Goal: Information Seeking & Learning: Check status

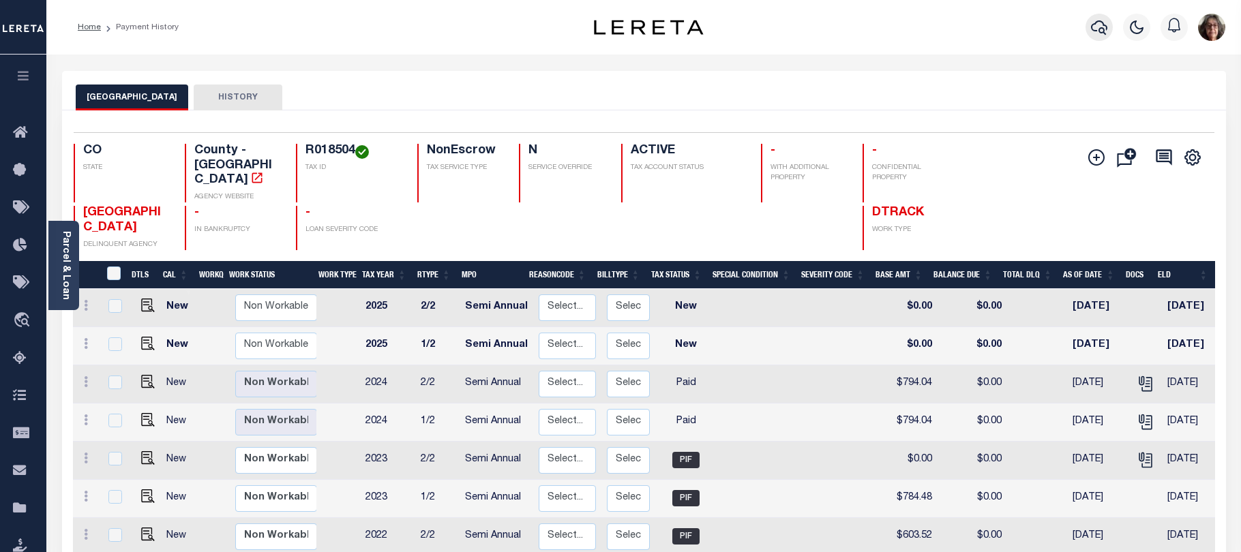
click at [1101, 22] on icon "button" at bounding box center [1099, 27] width 16 height 14
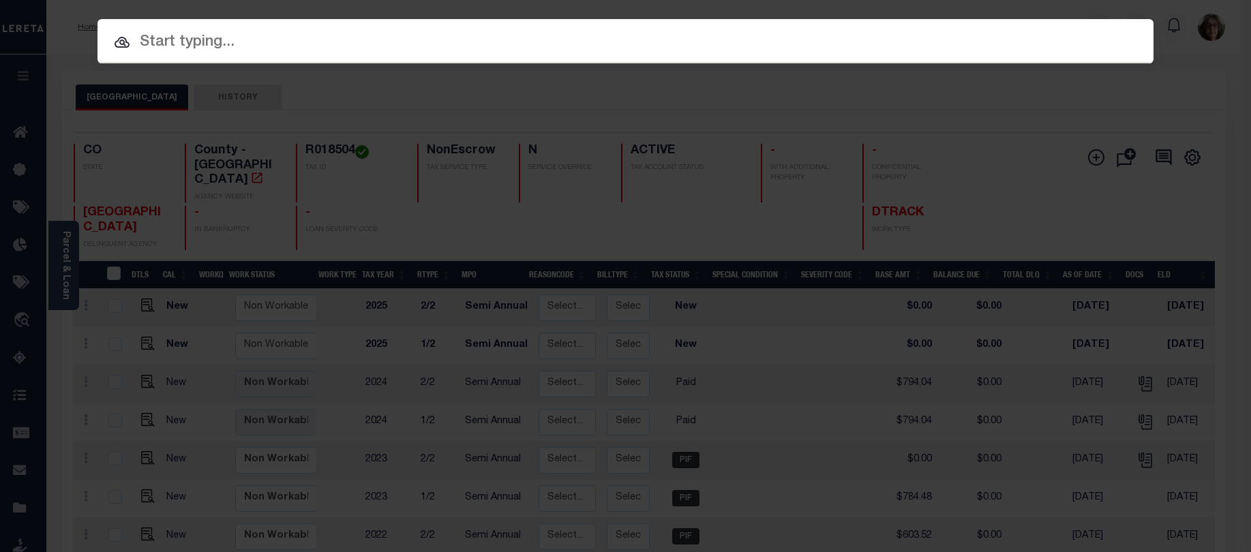
paste input "Loan 4309190004838"
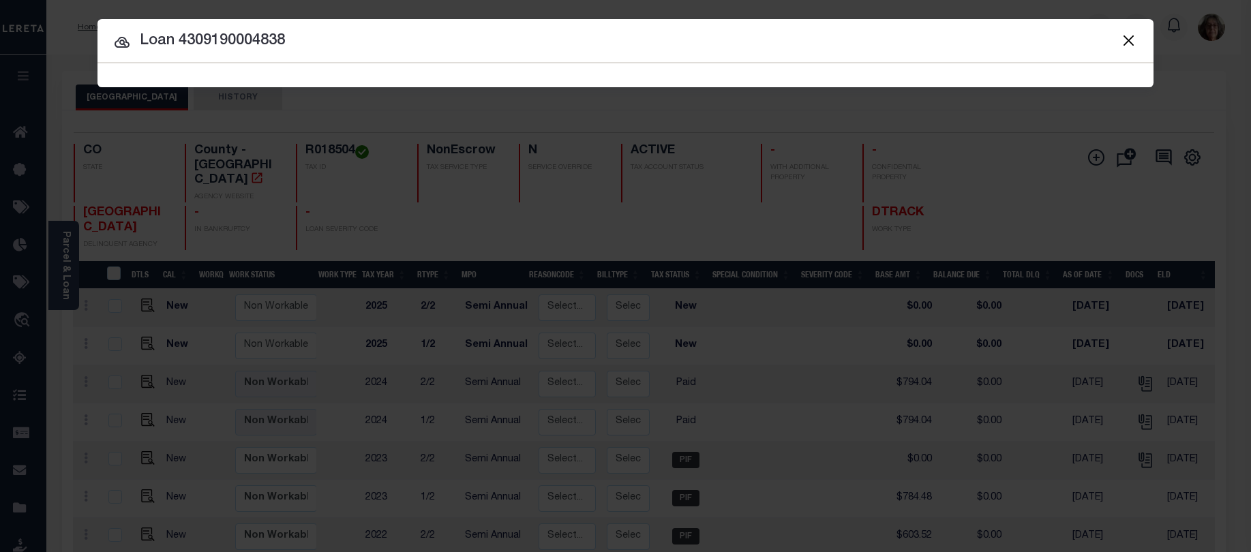
drag, startPoint x: 179, startPoint y: 41, endPoint x: 106, endPoint y: 38, distance: 73.0
click at [108, 37] on input "Loan 4309190004838" at bounding box center [625, 41] width 1056 height 24
type input "4309190004838"
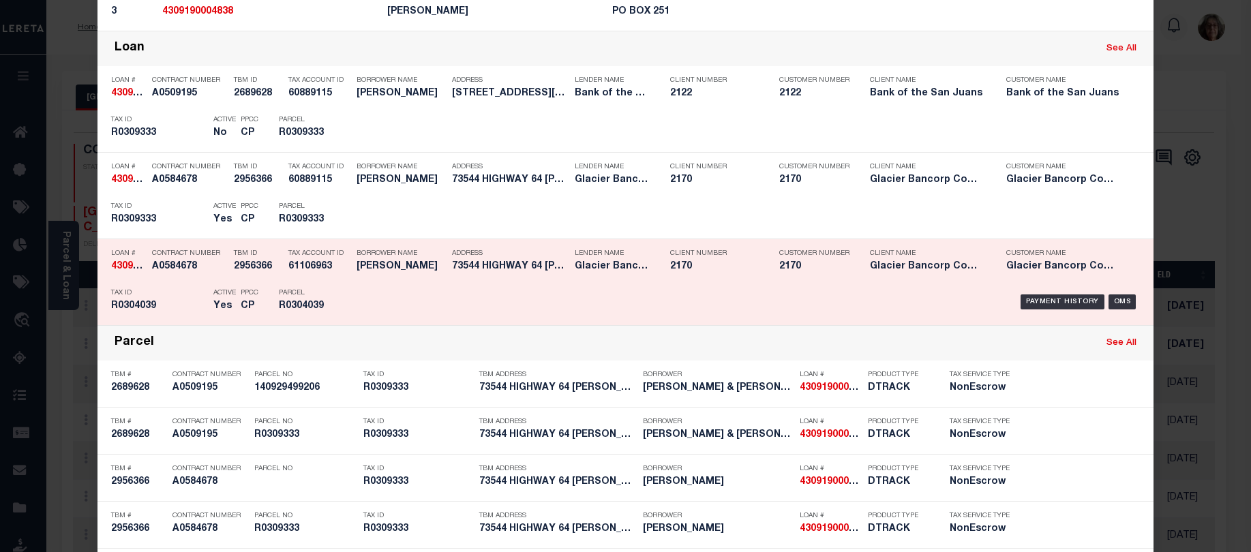
scroll to position [409, 0]
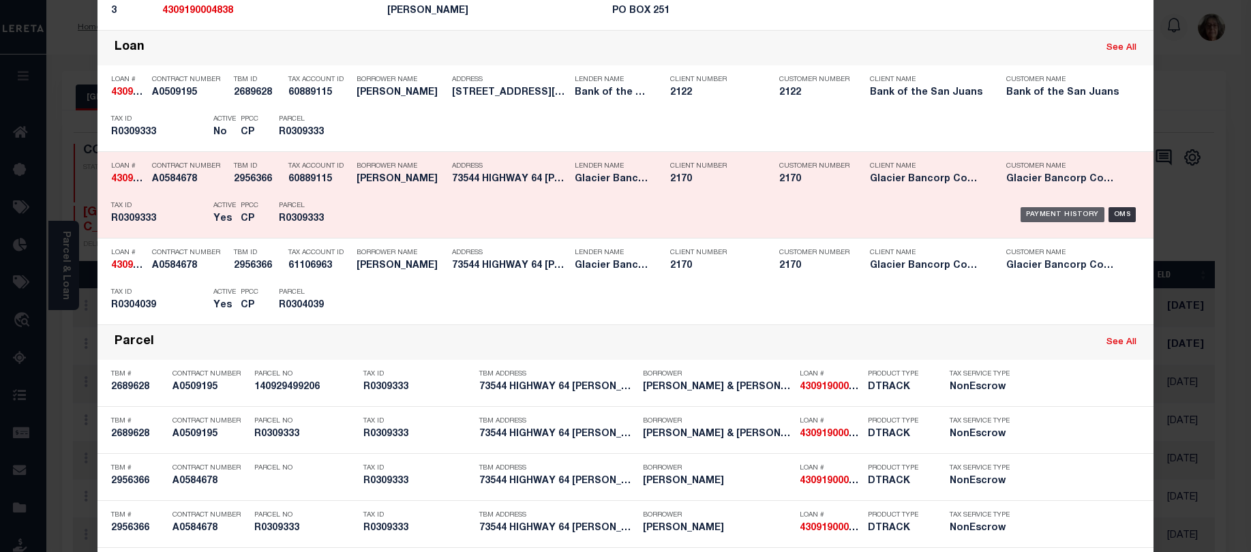
click at [1051, 216] on div "Payment History" at bounding box center [1063, 214] width 84 height 15
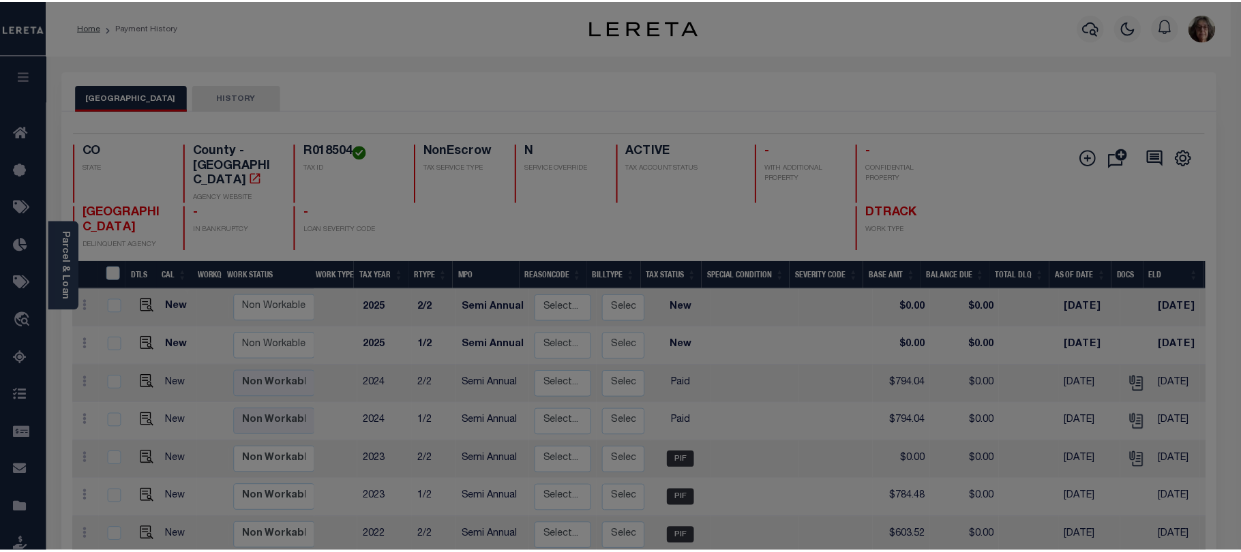
scroll to position [0, 0]
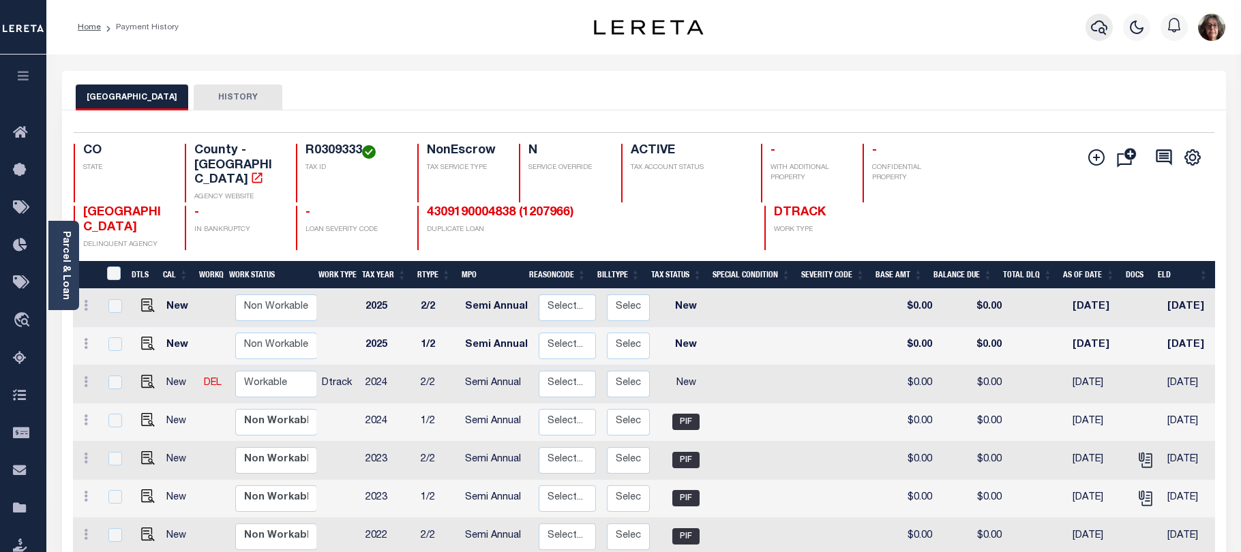
click at [1098, 29] on icon "button" at bounding box center [1099, 27] width 16 height 16
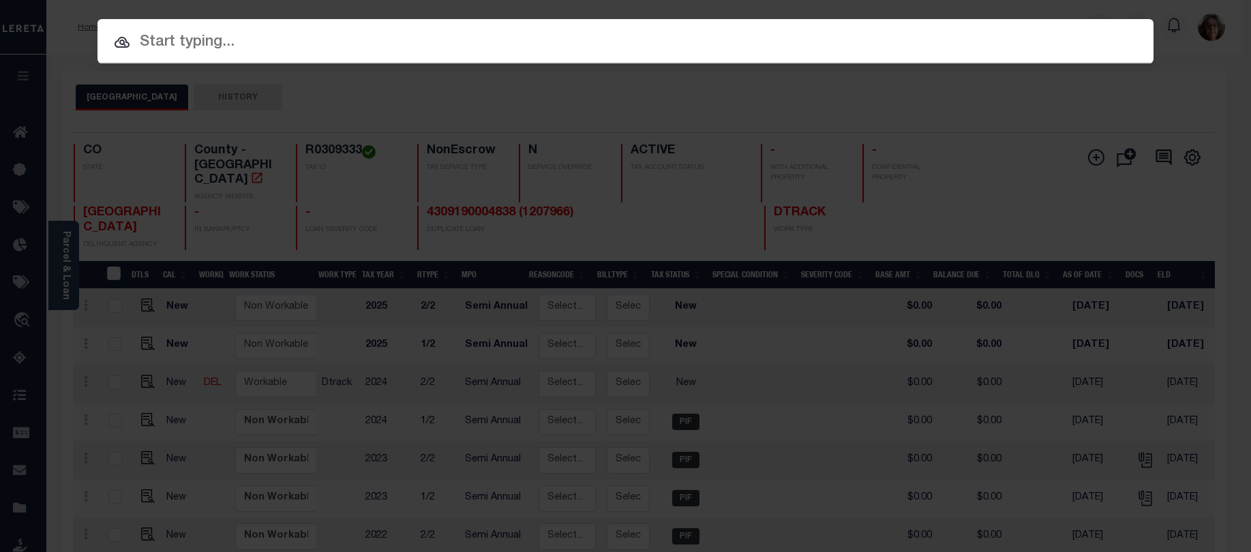
paste input "Loan 4309190004838"
drag, startPoint x: 179, startPoint y: 42, endPoint x: 82, endPoint y: 26, distance: 98.2
click at [82, 26] on div "Include Loans TBM Customers Borrowers Payments (Lender Non-Disb) Payments (Lend…" at bounding box center [625, 276] width 1251 height 552
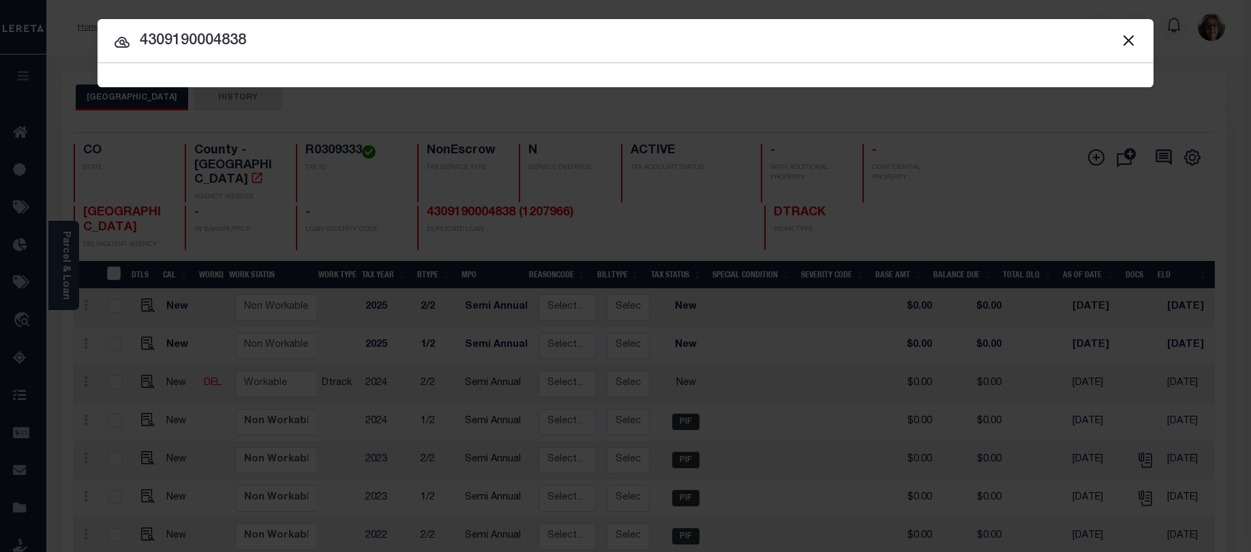
type input "4309190004838"
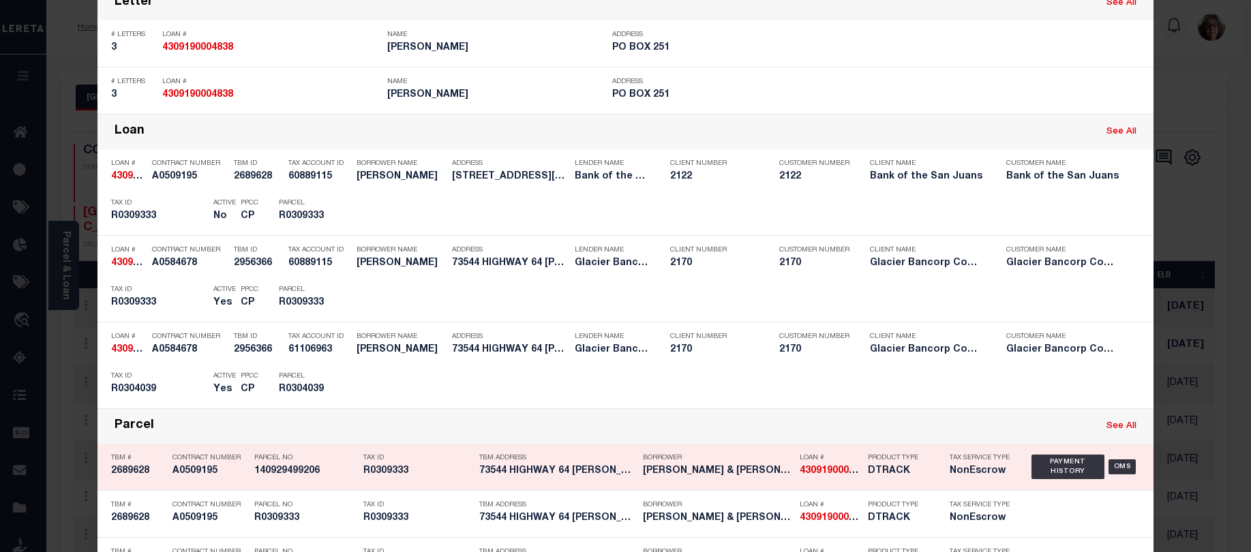
scroll to position [409, 0]
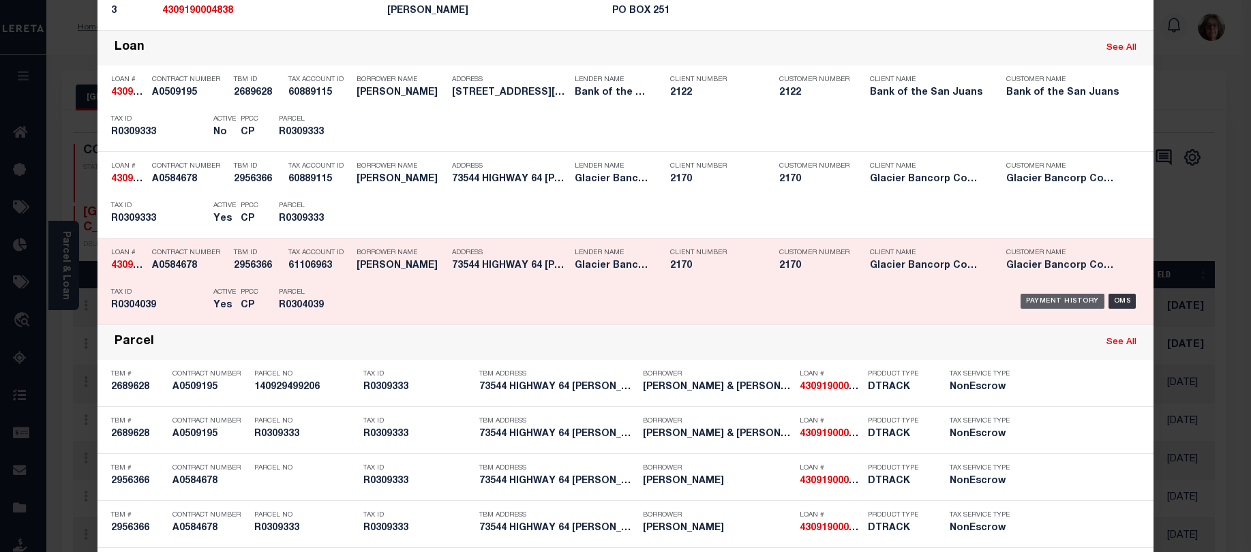
click at [1048, 305] on div "Payment History" at bounding box center [1063, 301] width 84 height 15
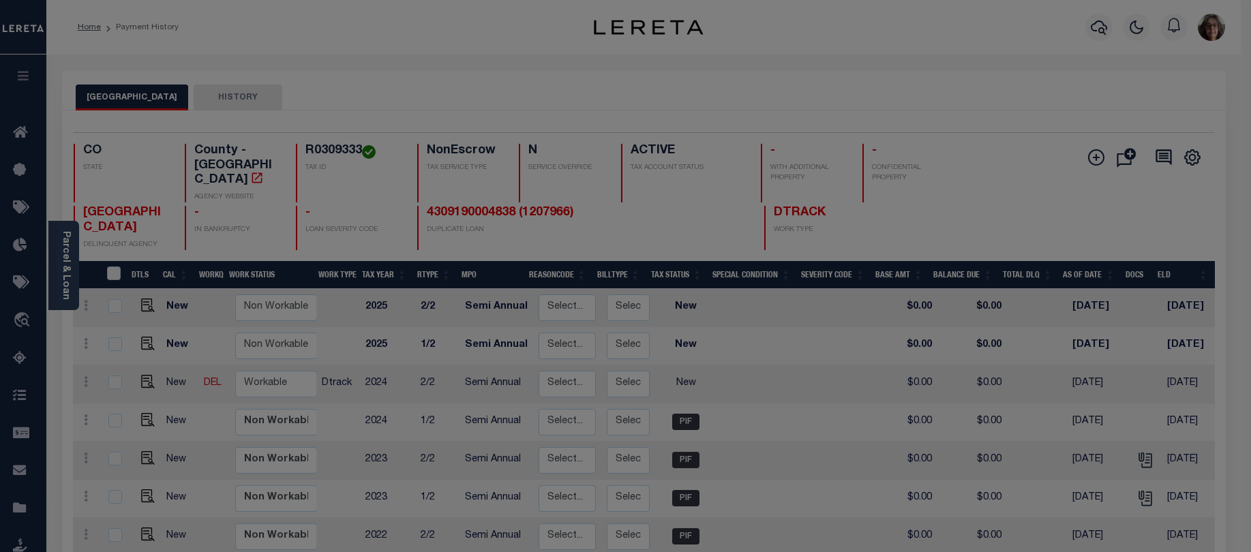
scroll to position [0, 0]
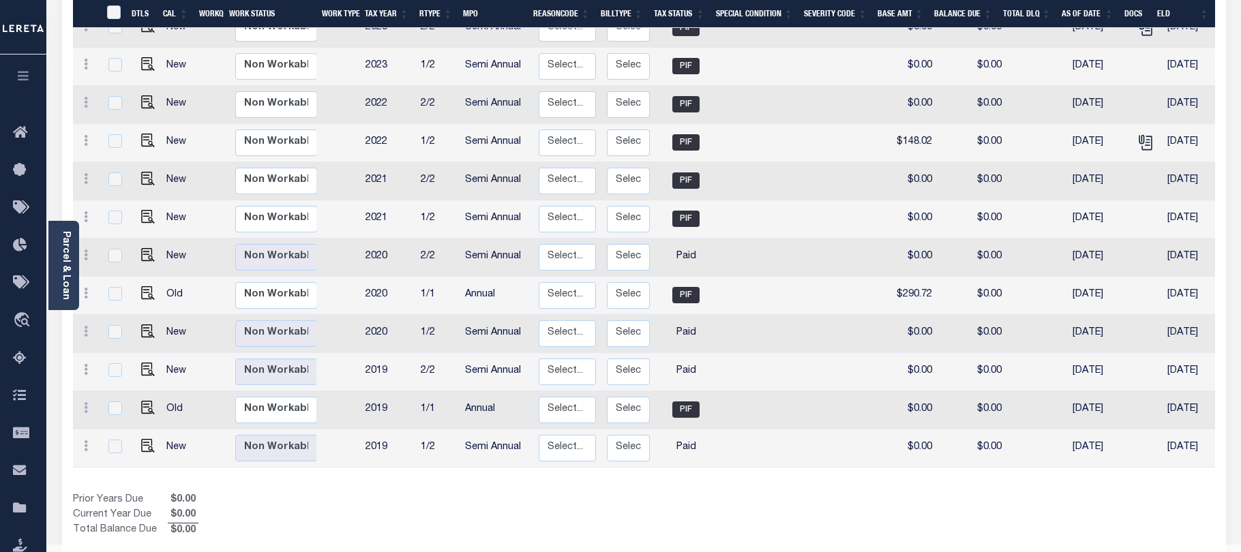
scroll to position [451, 0]
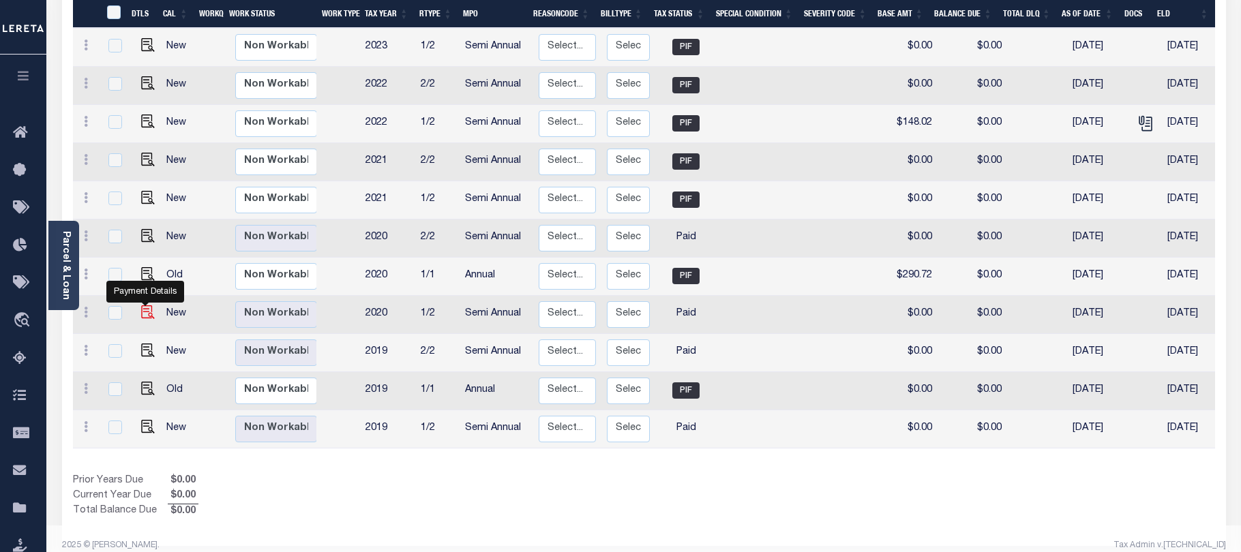
click at [143, 305] on img "" at bounding box center [148, 312] width 14 height 14
checkbox input "true"
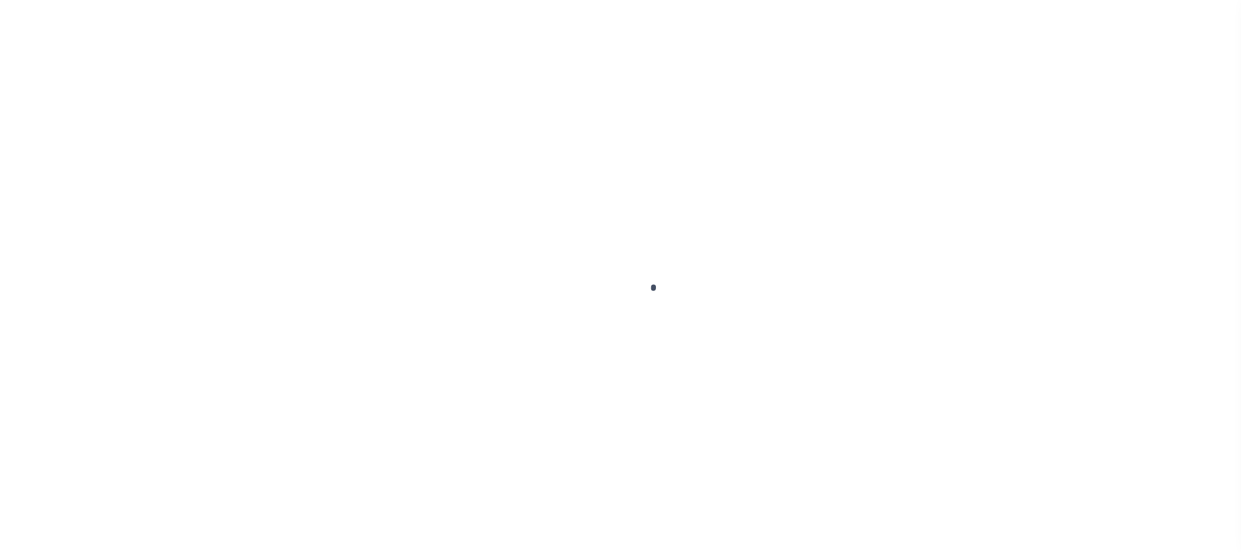
select select "PYD"
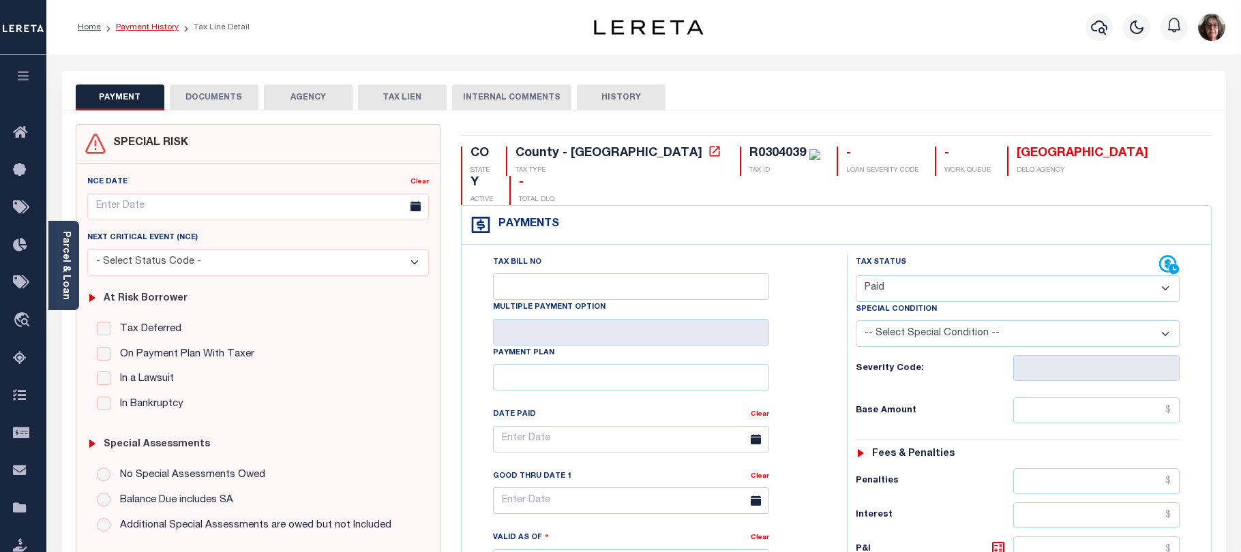
click at [156, 24] on link "Payment History" at bounding box center [147, 27] width 63 height 8
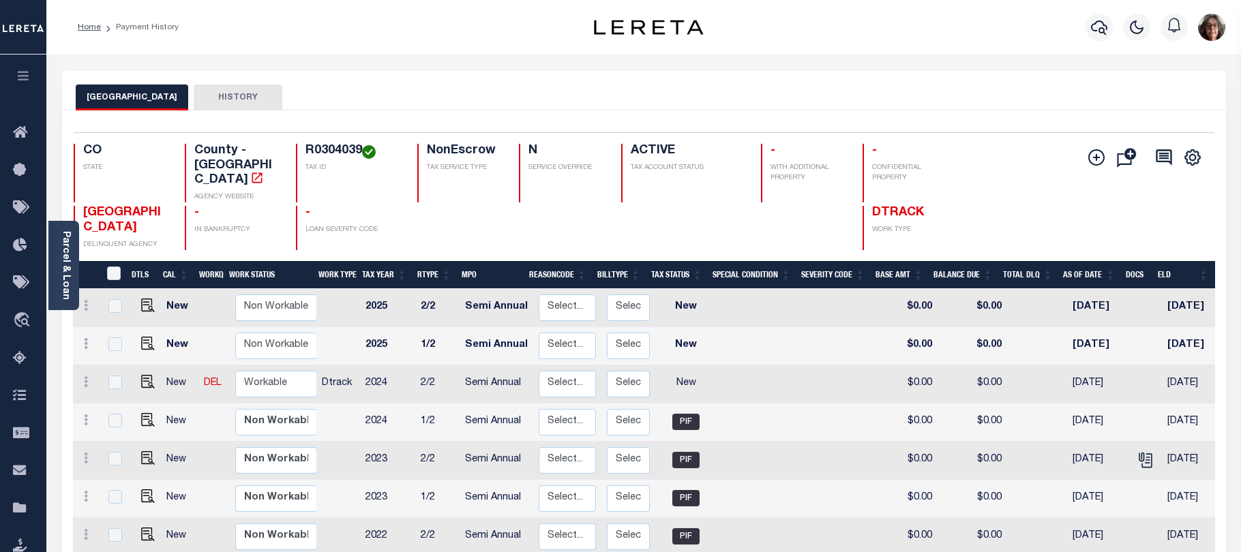
click at [1039, 82] on div "RIO BLANCO COUNTY HISTORY" at bounding box center [644, 91] width 1164 height 40
click at [1098, 29] on icon "button" at bounding box center [1099, 27] width 16 height 16
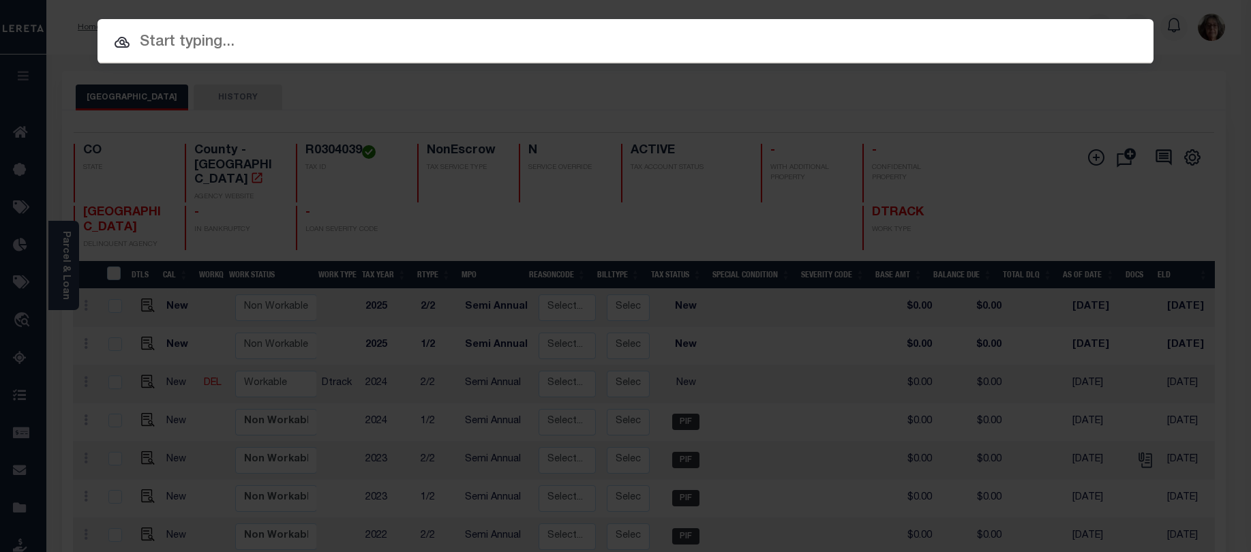
paste input "4308170001952"
type input "4308170001952"
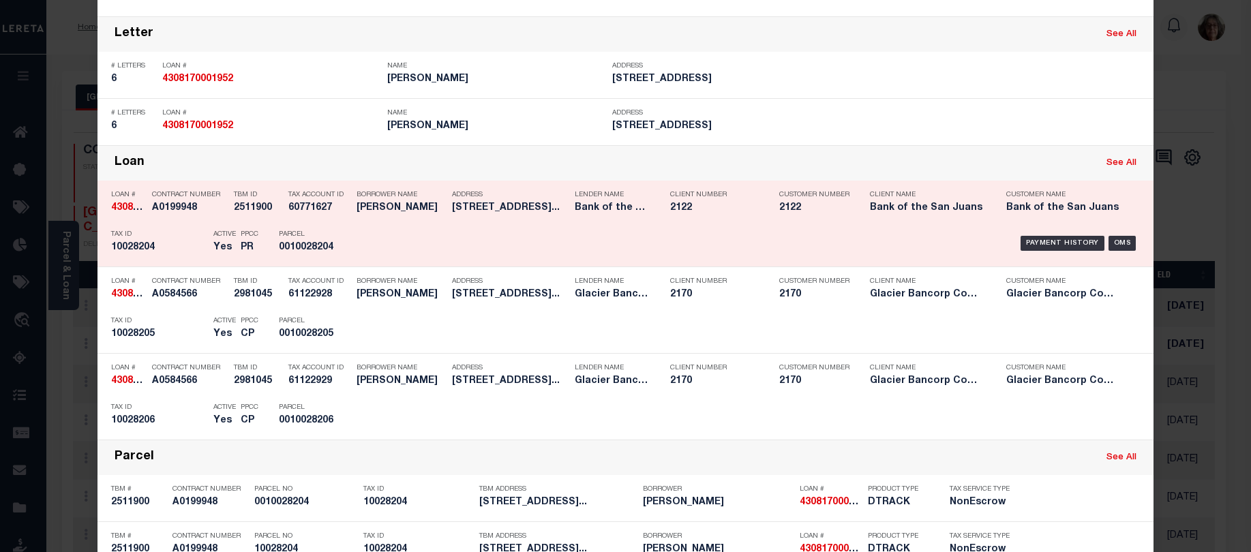
scroll to position [341, 0]
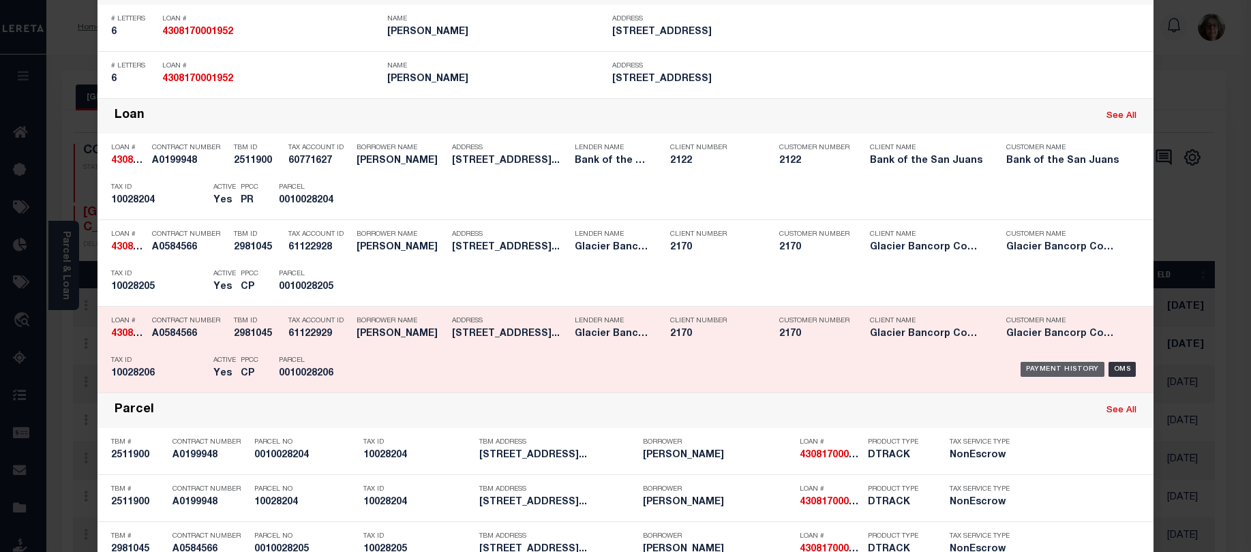
click at [1072, 372] on div "Payment History" at bounding box center [1063, 369] width 84 height 15
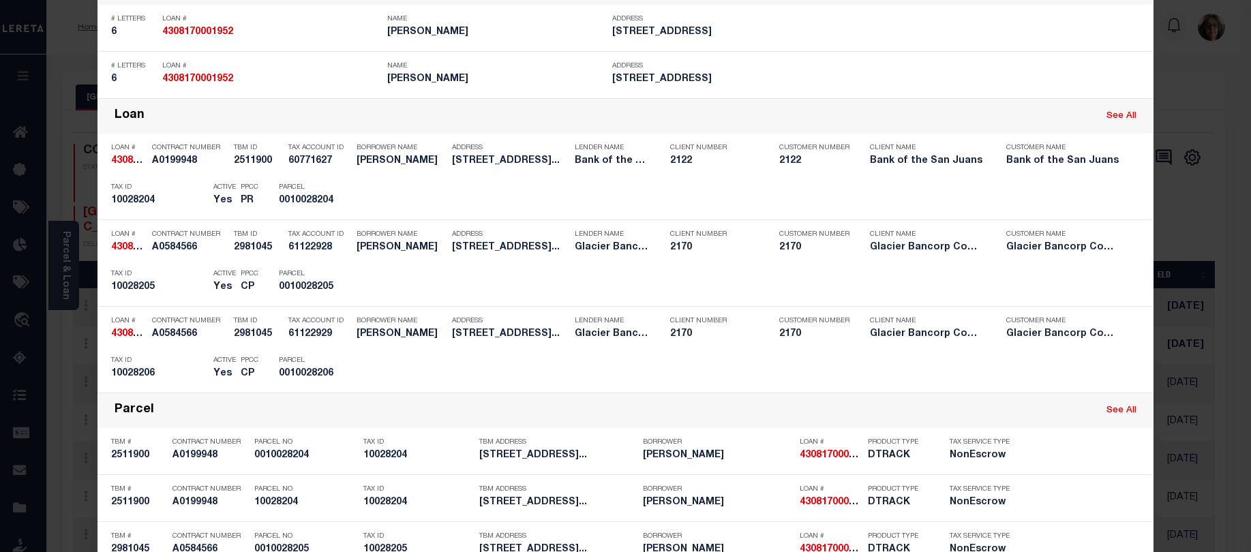
scroll to position [0, 0]
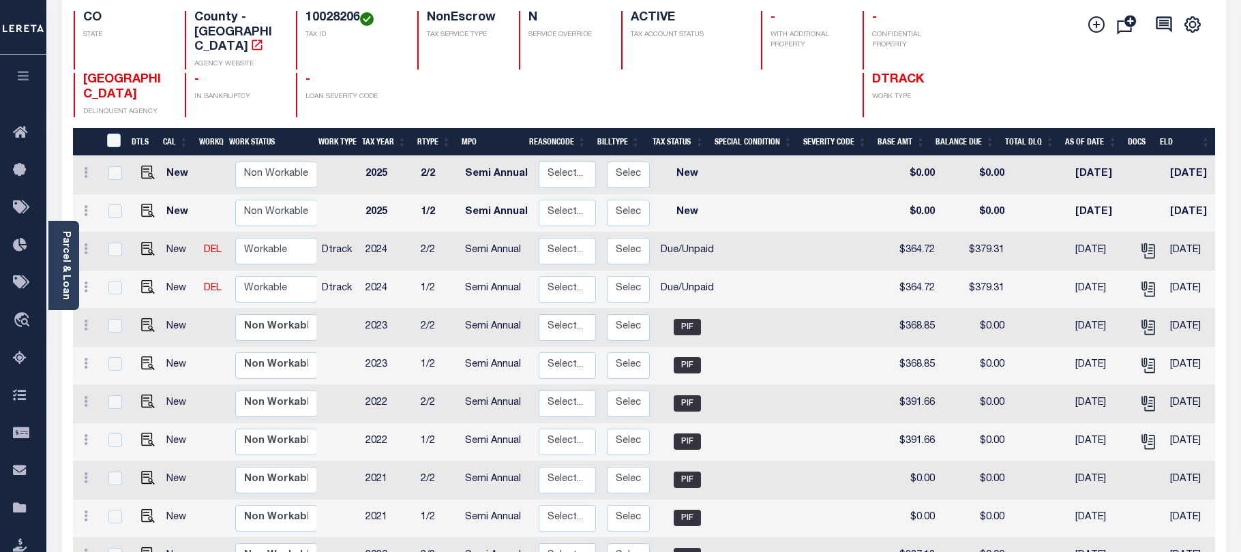
scroll to position [110, 0]
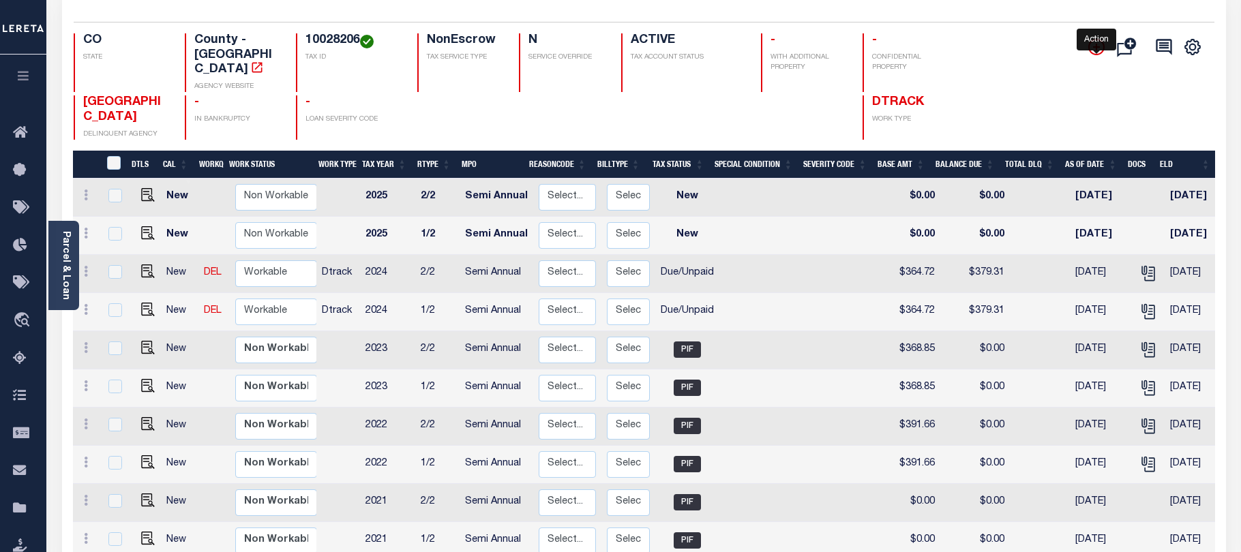
click at [1098, 50] on icon "" at bounding box center [1096, 47] width 16 height 16
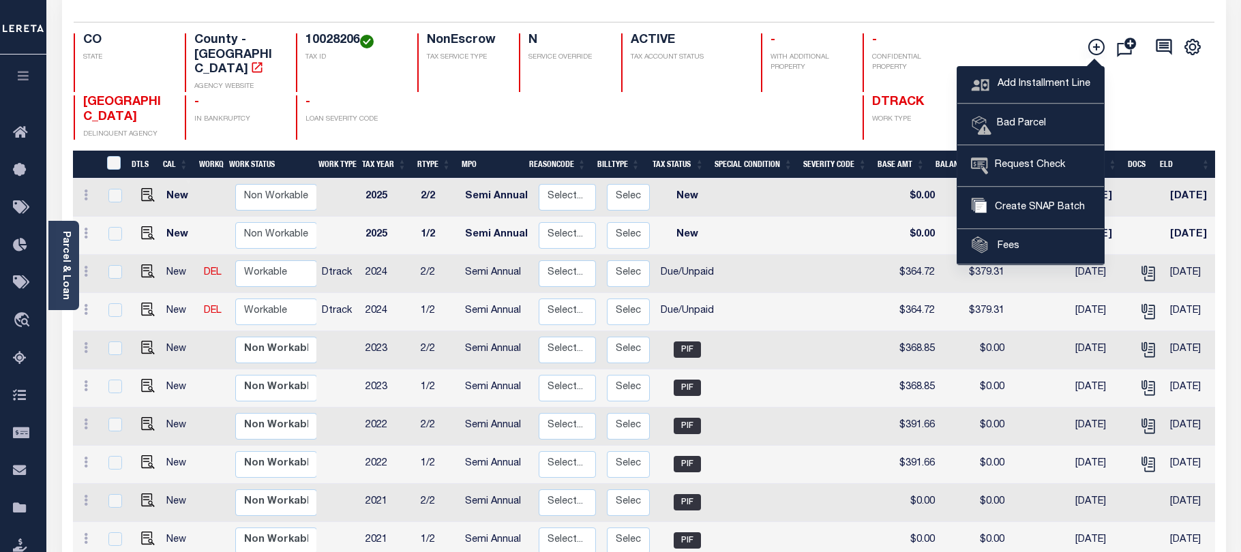
click at [1041, 27] on div "Selected 16 Results 1 Items per page 25 50 100 CO STATE County - CO AGENCY WEBS…" at bounding box center [644, 81] width 1162 height 118
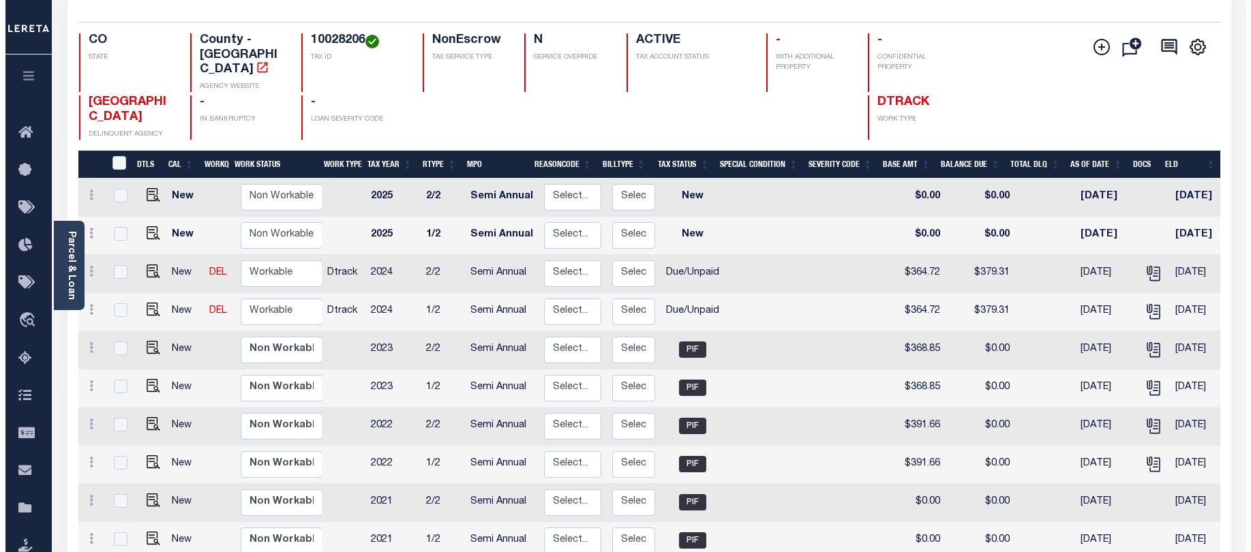
scroll to position [0, 0]
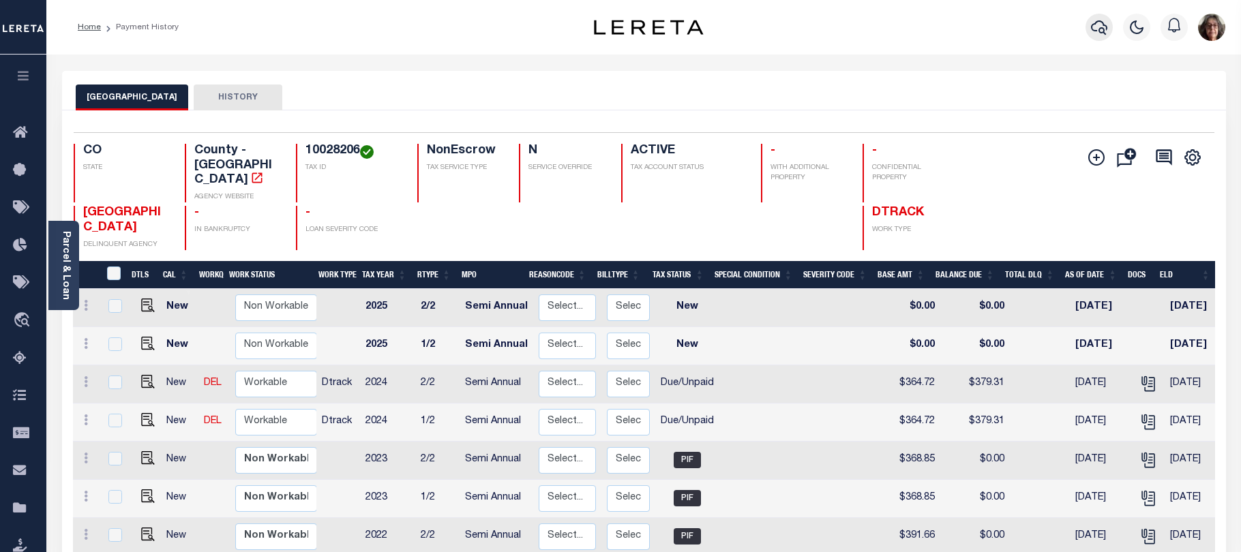
click at [1100, 28] on icon "button" at bounding box center [1099, 27] width 16 height 16
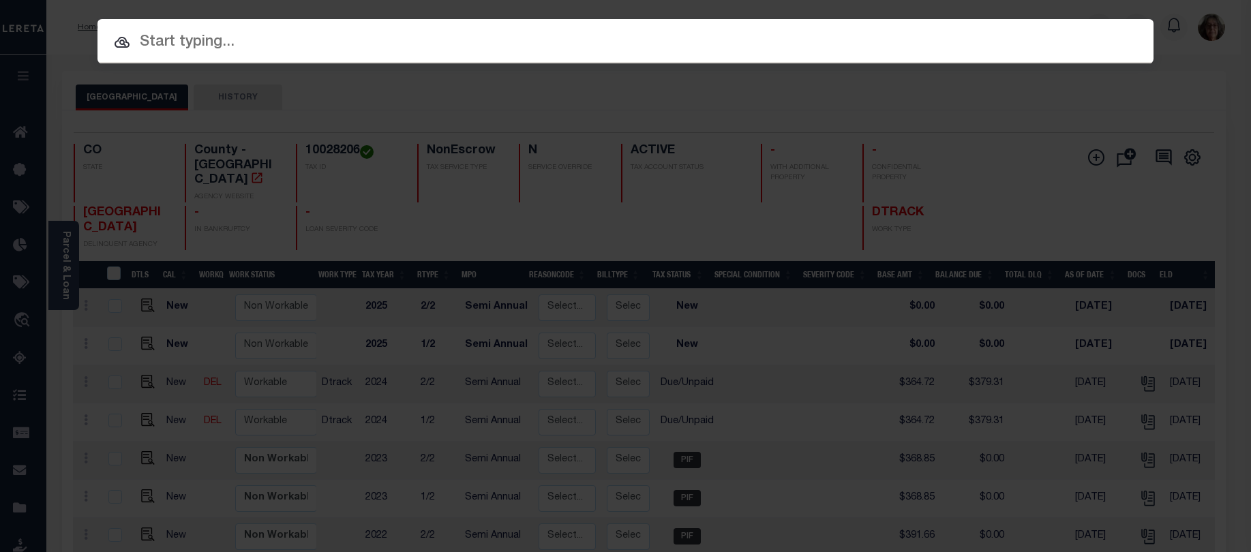
paste input "4308170001952"
type input "4308170001952"
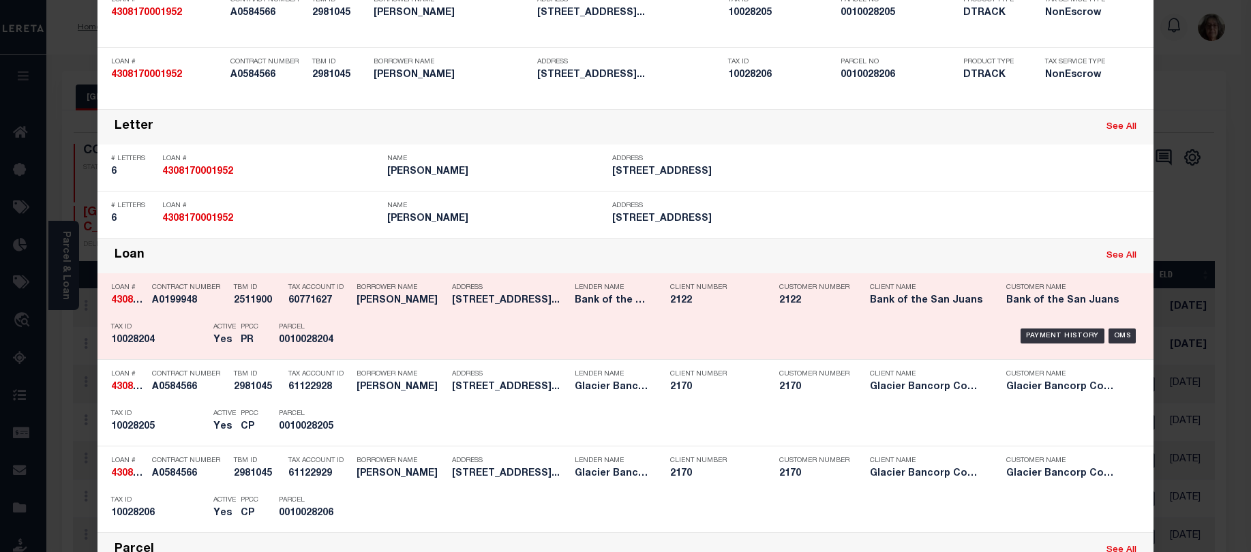
scroll to position [273, 0]
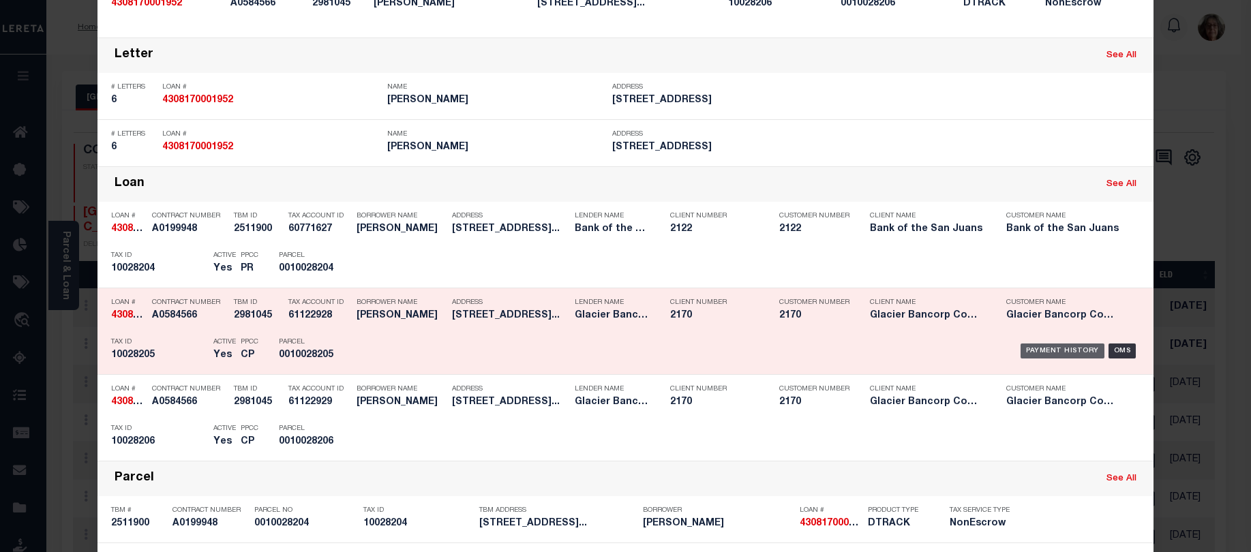
click at [1038, 354] on div "Payment History" at bounding box center [1063, 351] width 84 height 15
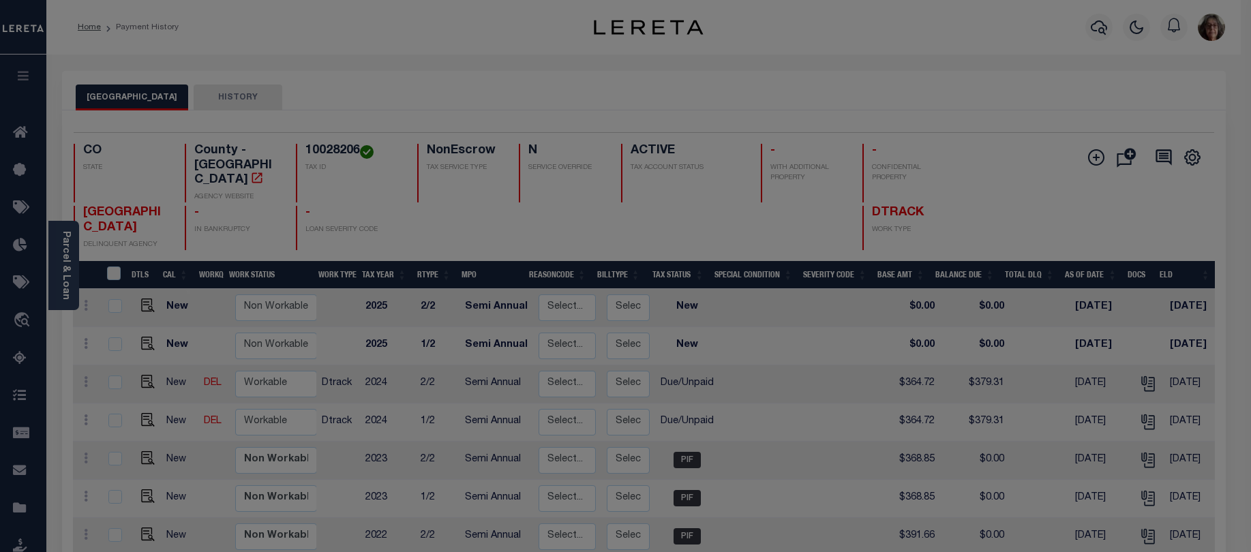
scroll to position [0, 0]
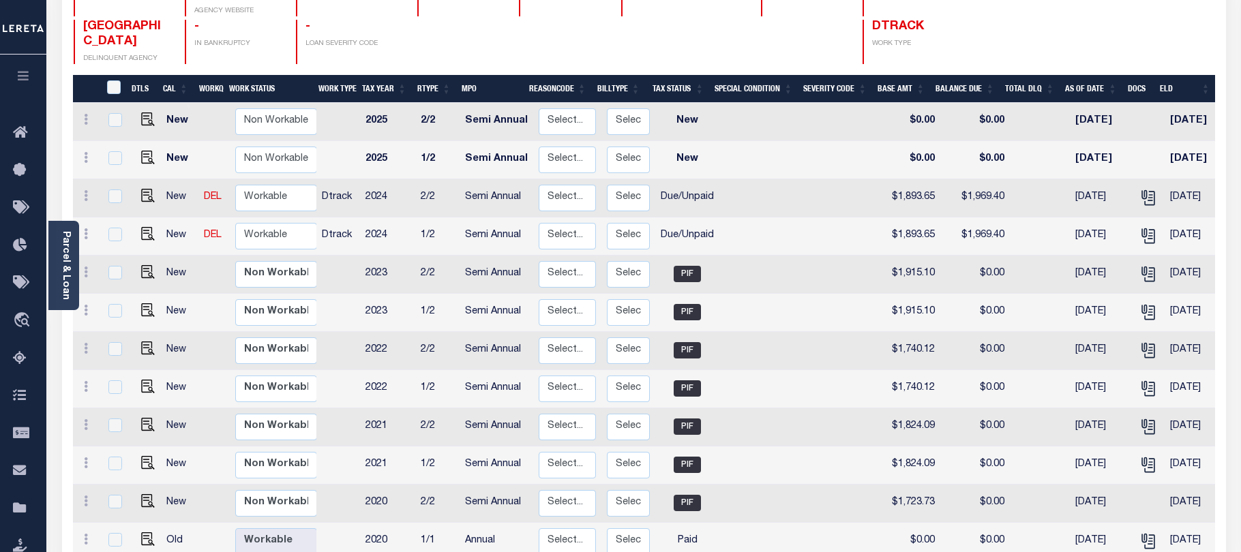
scroll to position [179, 0]
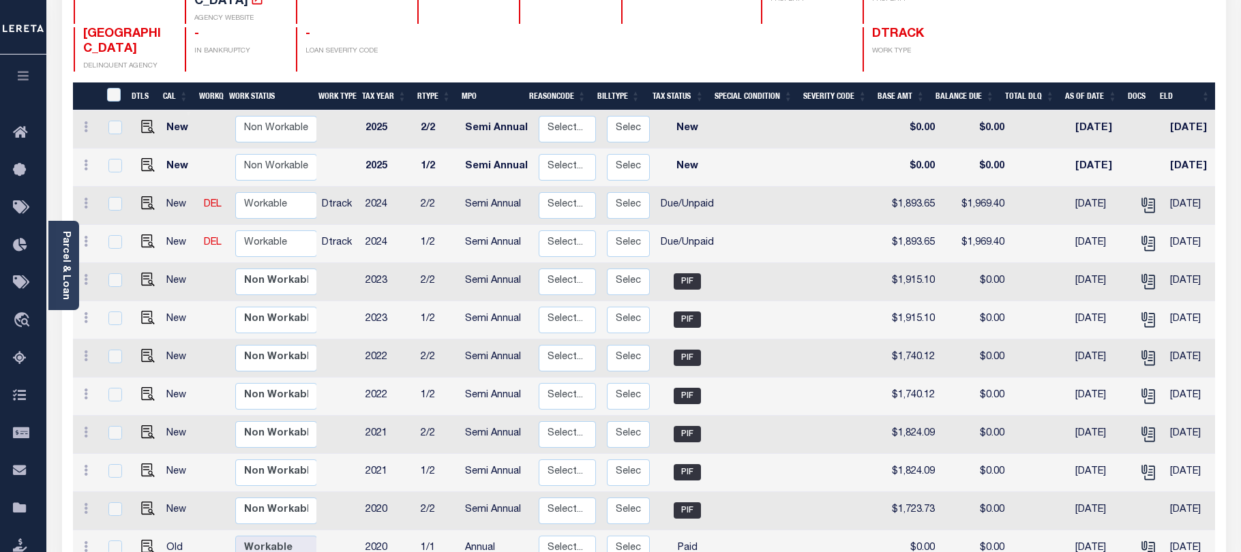
click at [54, 367] on div "Selected 16 Results 1 Items per page 25 50 100 CO STATE" at bounding box center [644, 375] width 1184 height 887
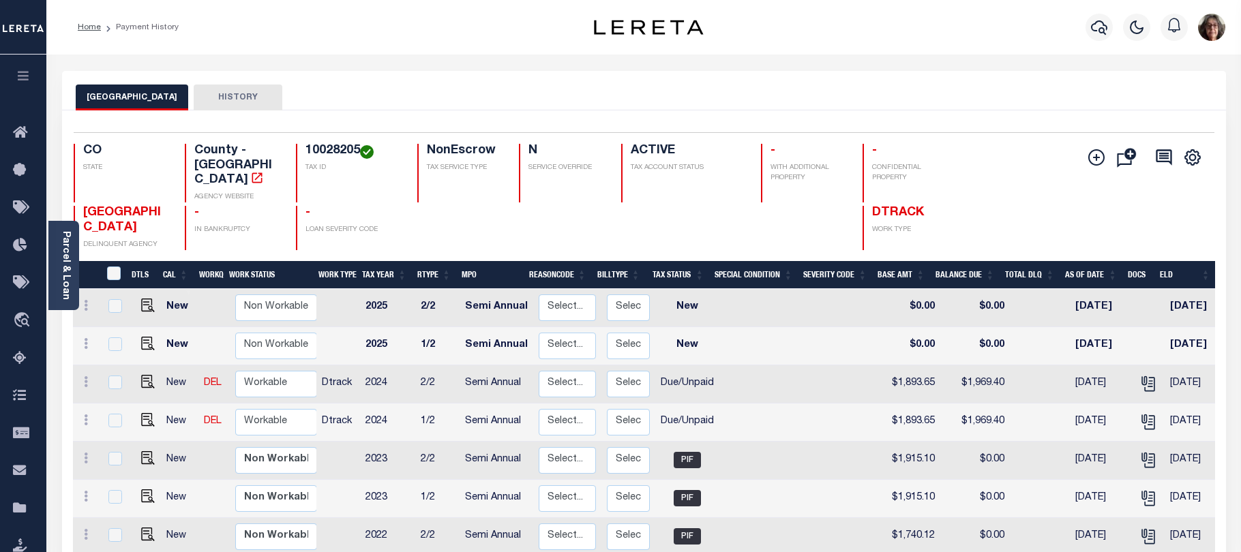
click at [478, 100] on div "CUSTER COUNTY HISTORY" at bounding box center [644, 97] width 1136 height 25
click at [813, 211] on div at bounding box center [803, 228] width 85 height 44
click at [1098, 28] on icon "button" at bounding box center [1099, 27] width 16 height 16
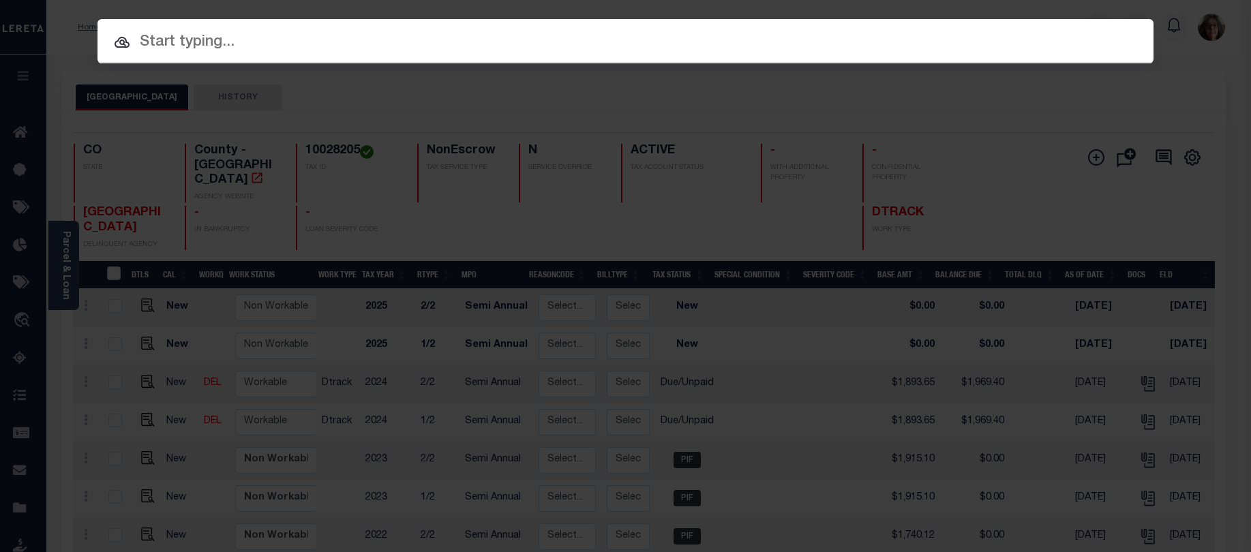
paste input "4311160000903"
type input "4311160000903"
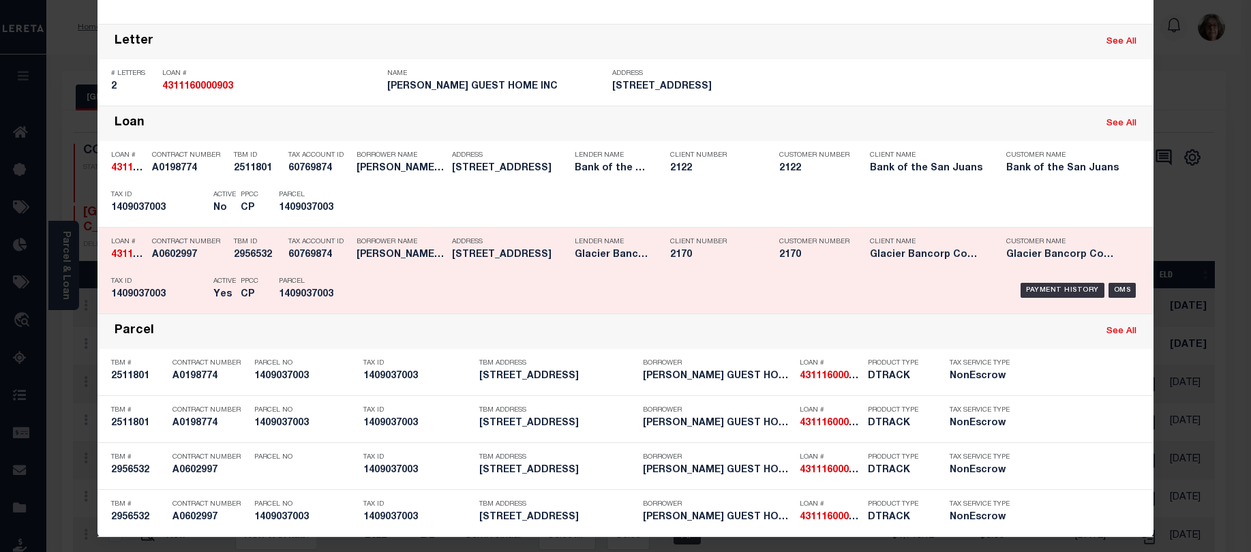
scroll to position [231, 0]
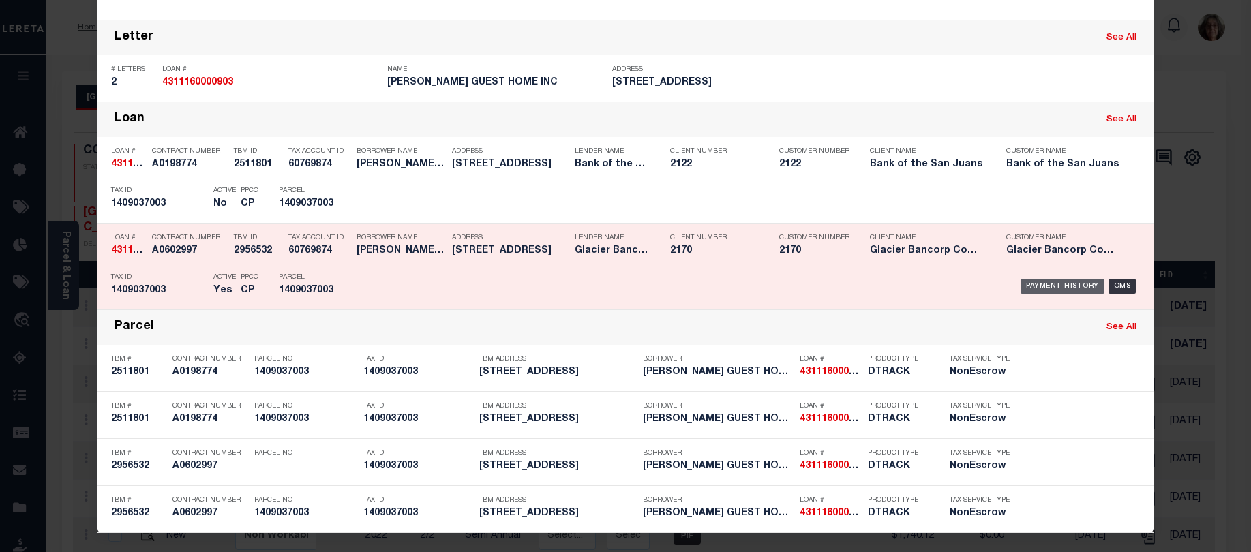
click at [1039, 284] on div "Payment History" at bounding box center [1063, 286] width 84 height 15
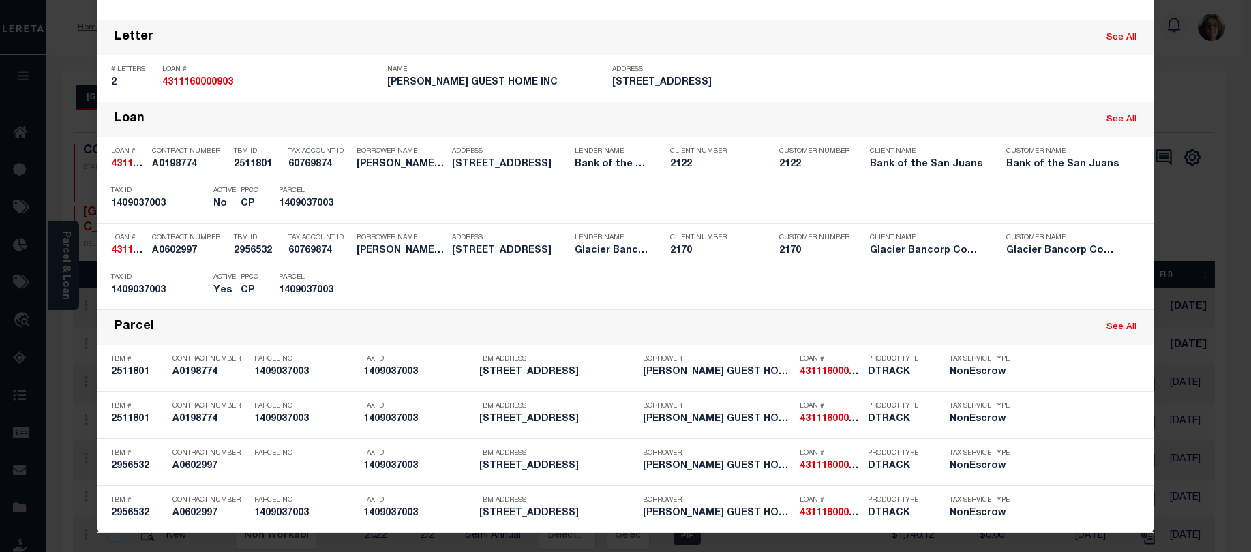
scroll to position [0, 0]
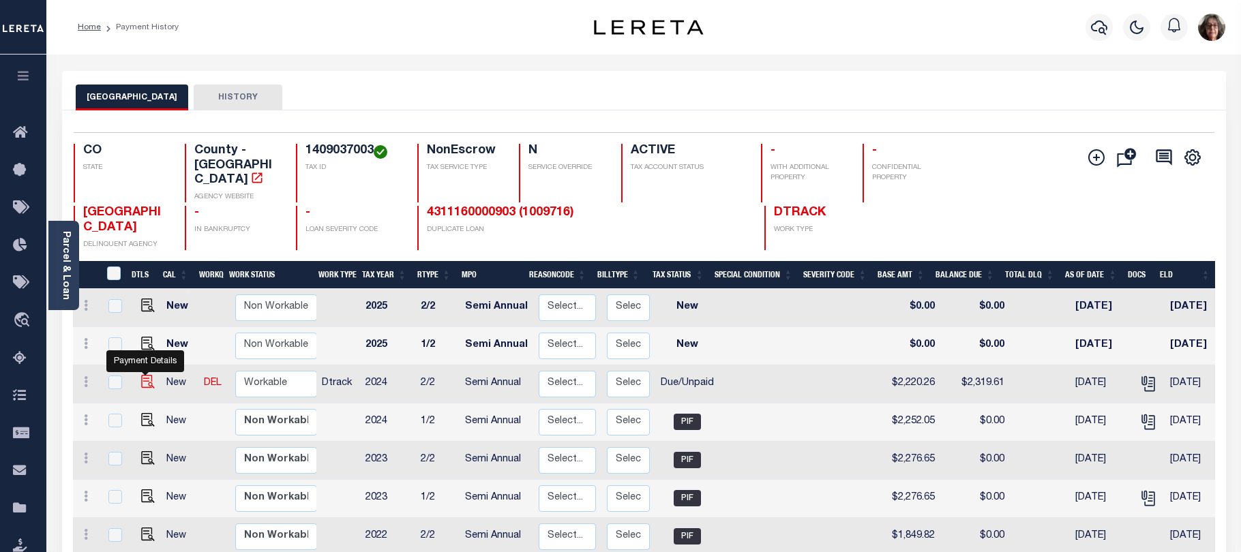
click at [143, 375] on img "" at bounding box center [148, 382] width 14 height 14
checkbox input "true"
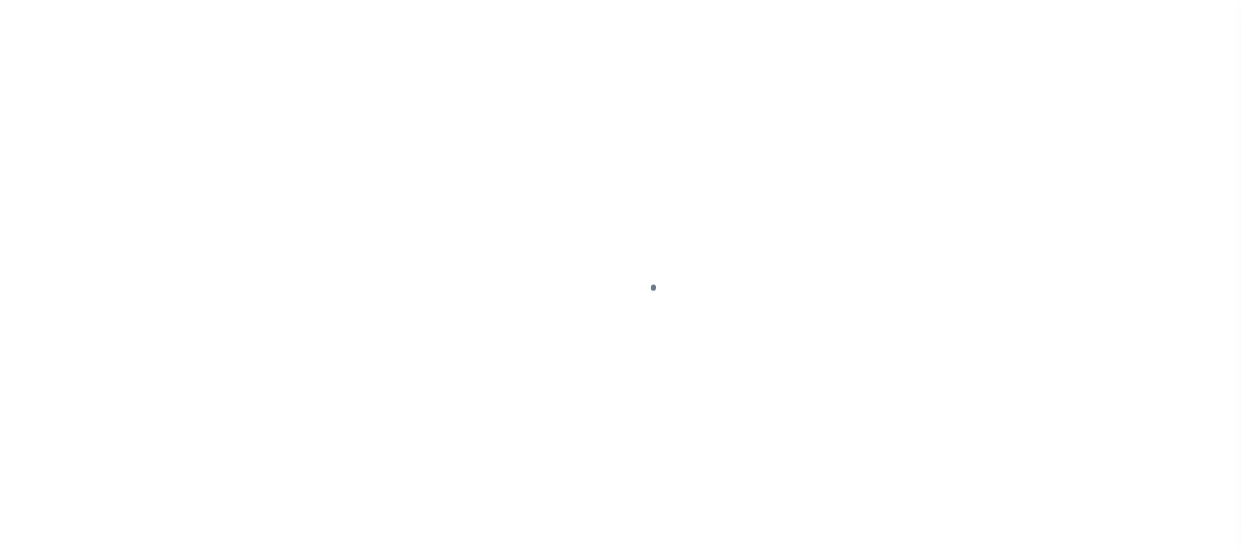
select select "DUE"
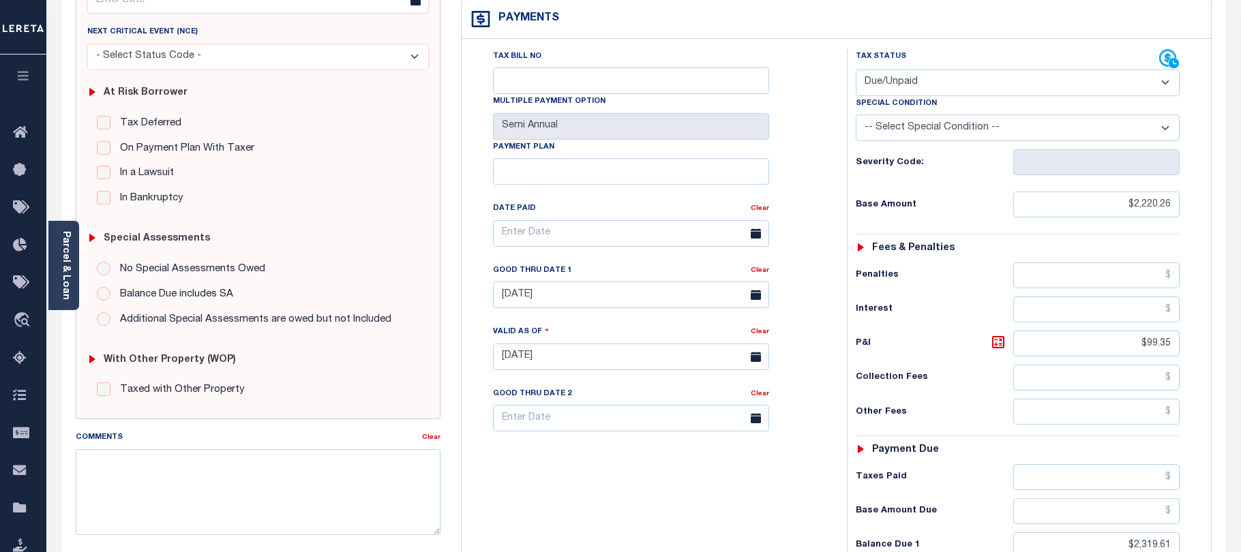
scroll to position [119, 0]
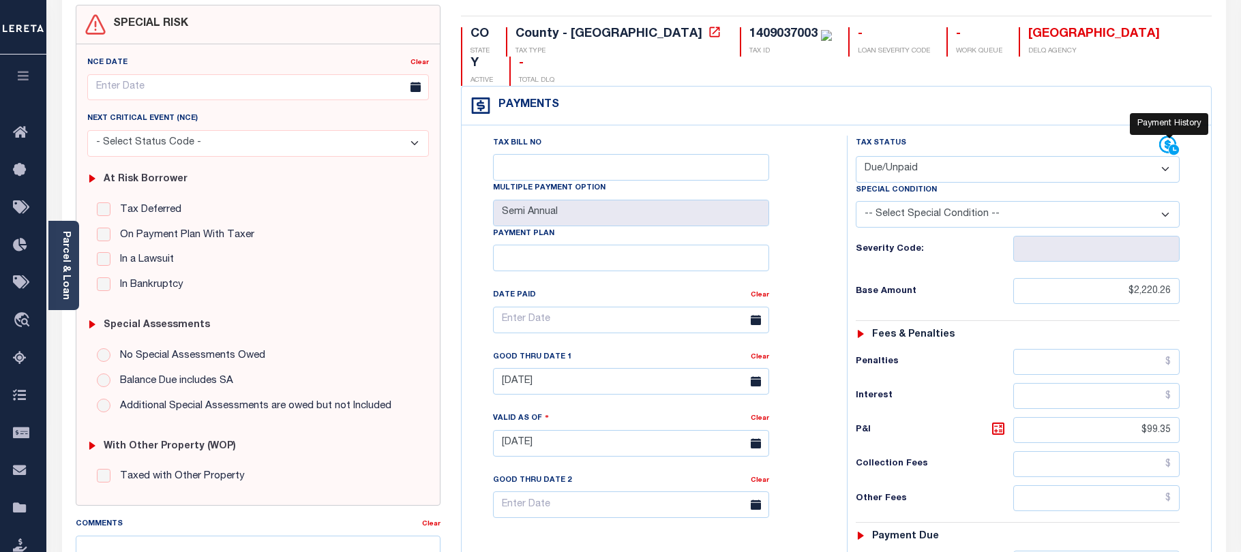
click at [1163, 136] on icon at bounding box center [1169, 146] width 20 height 20
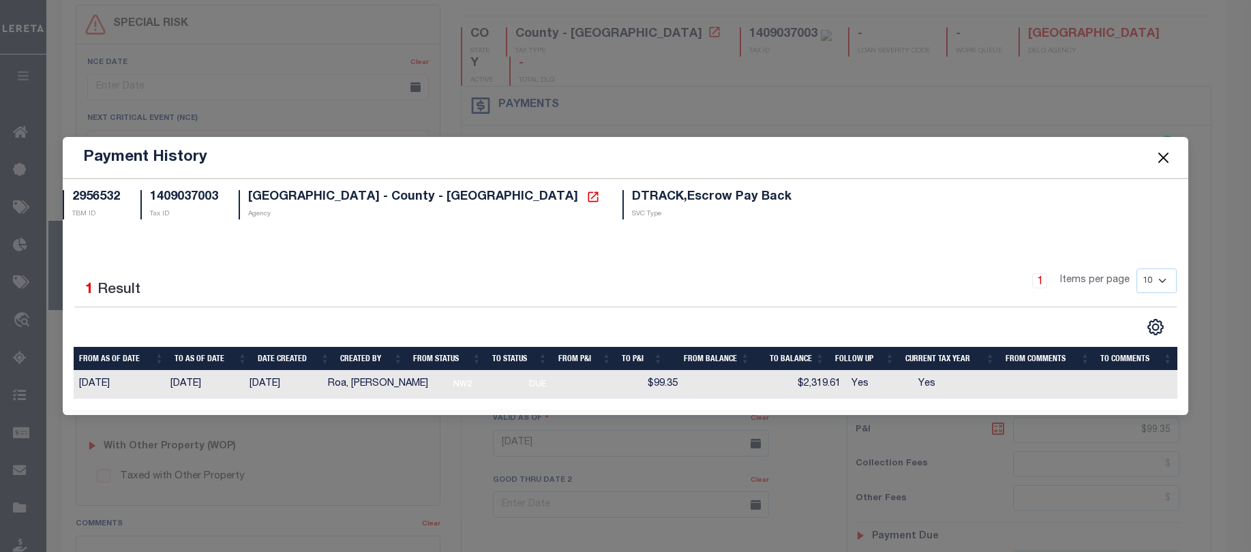
click at [1166, 156] on button "Close" at bounding box center [1163, 158] width 18 height 18
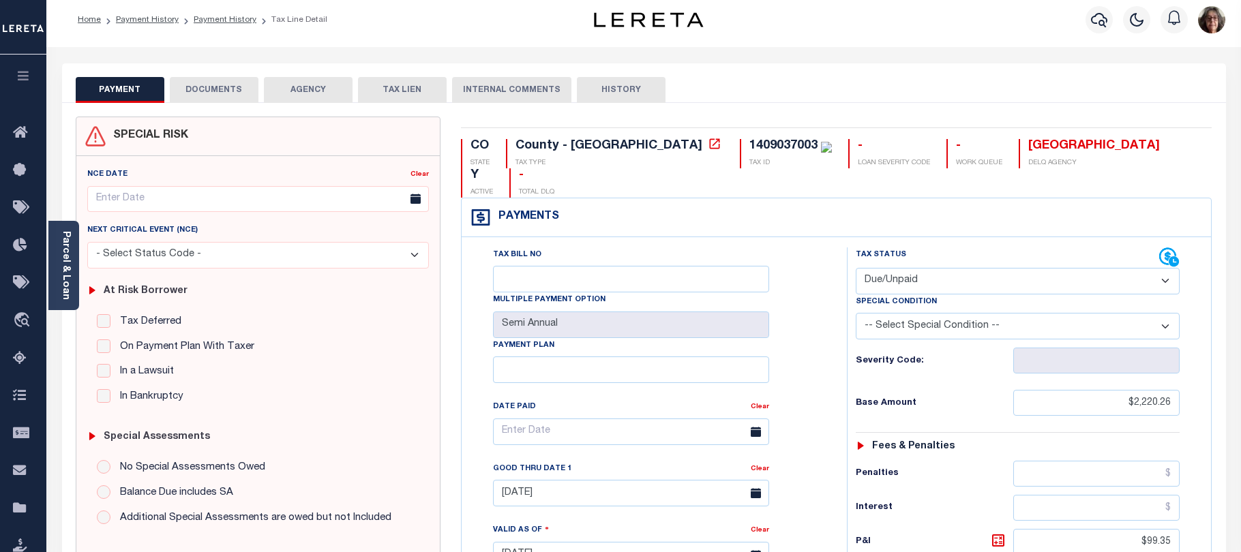
scroll to position [0, 0]
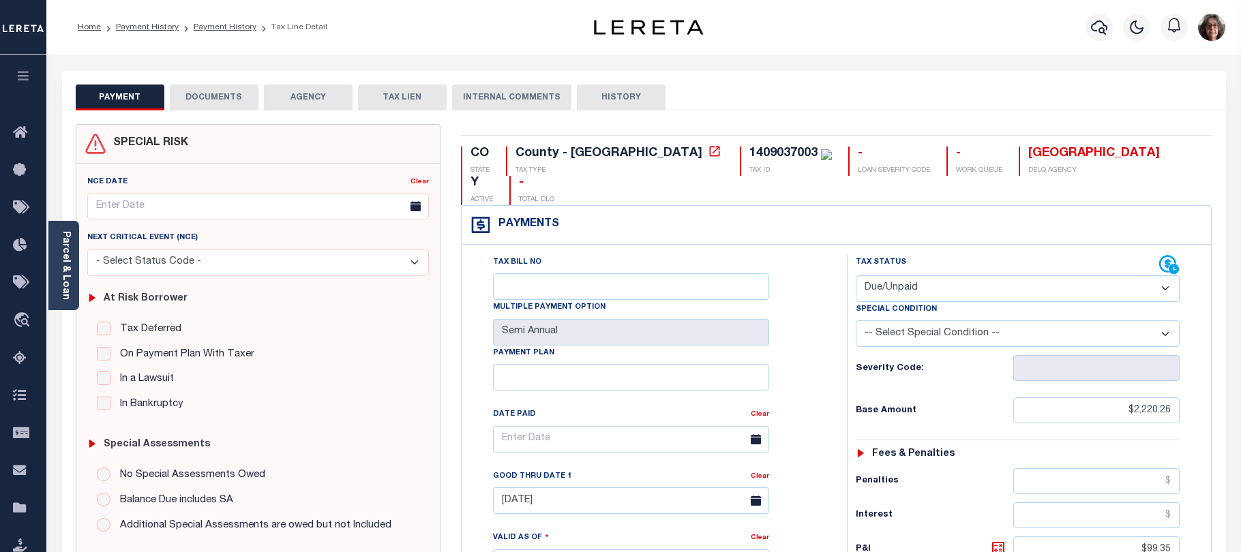
click at [202, 96] on button "DOCUMENTS" at bounding box center [214, 98] width 89 height 26
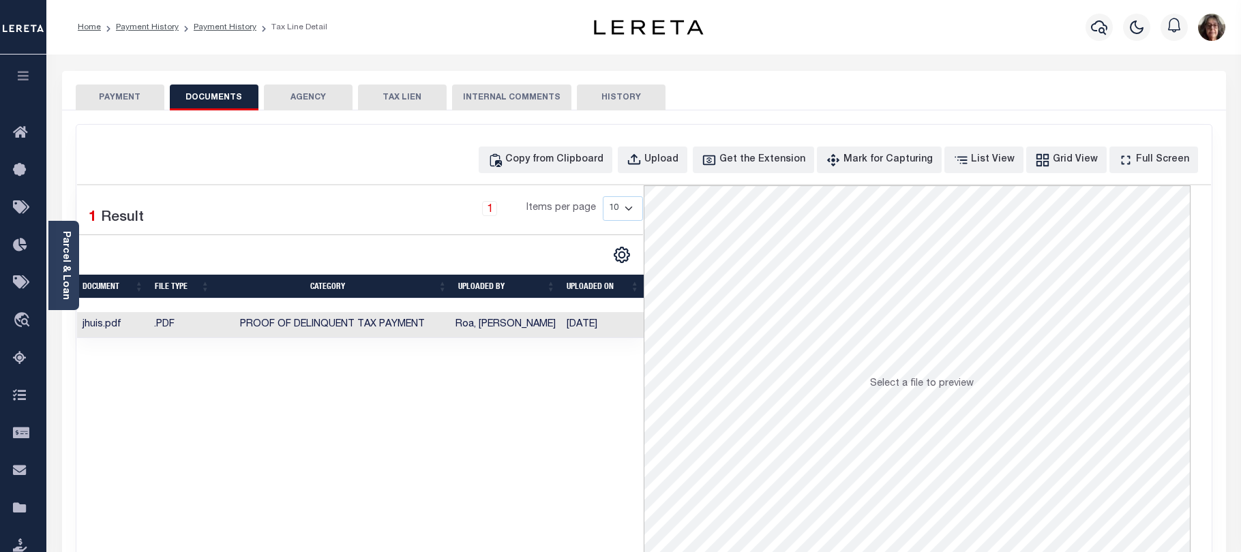
click at [487, 326] on td "Roa, Priyanka Bai" at bounding box center [505, 325] width 111 height 27
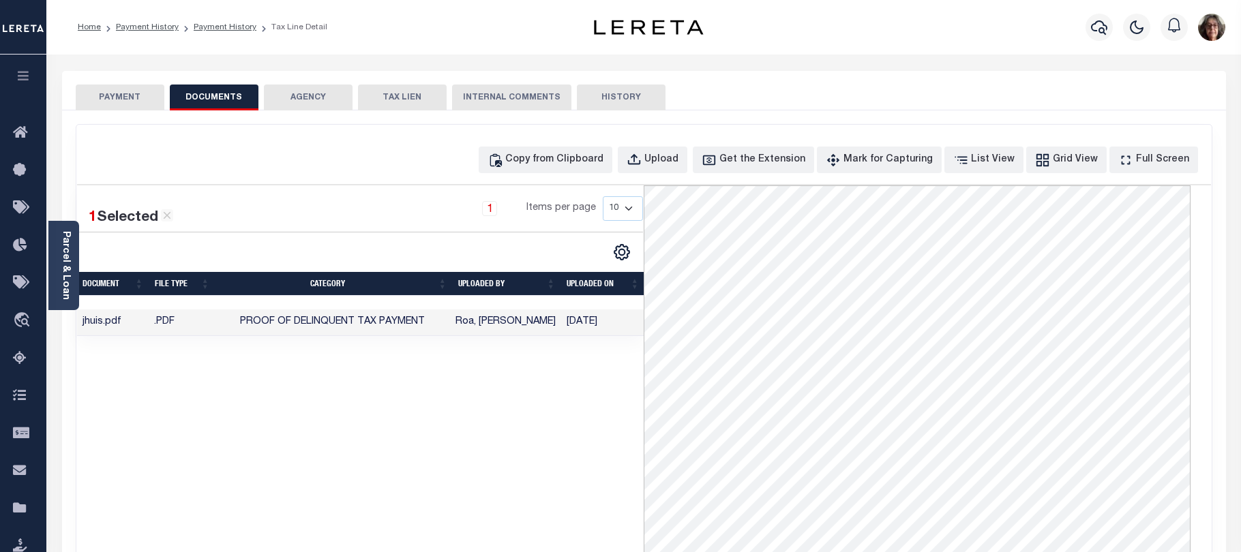
click at [120, 96] on button "PAYMENT" at bounding box center [120, 98] width 89 height 26
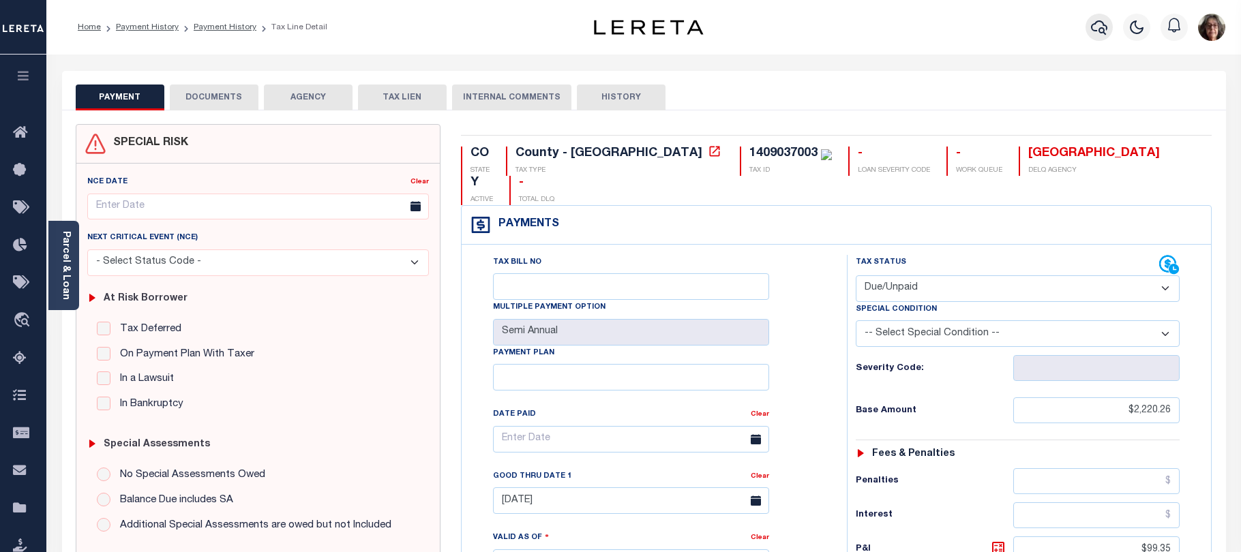
click at [1097, 26] on icon "button" at bounding box center [1099, 27] width 16 height 16
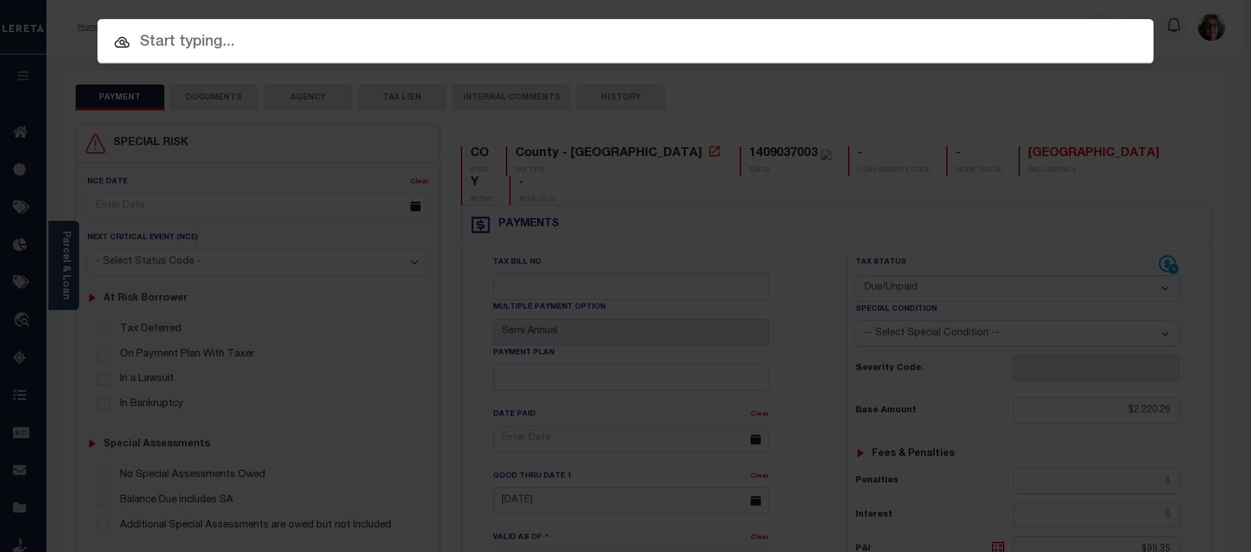
paste input "R0039396"
type input "R0039396"
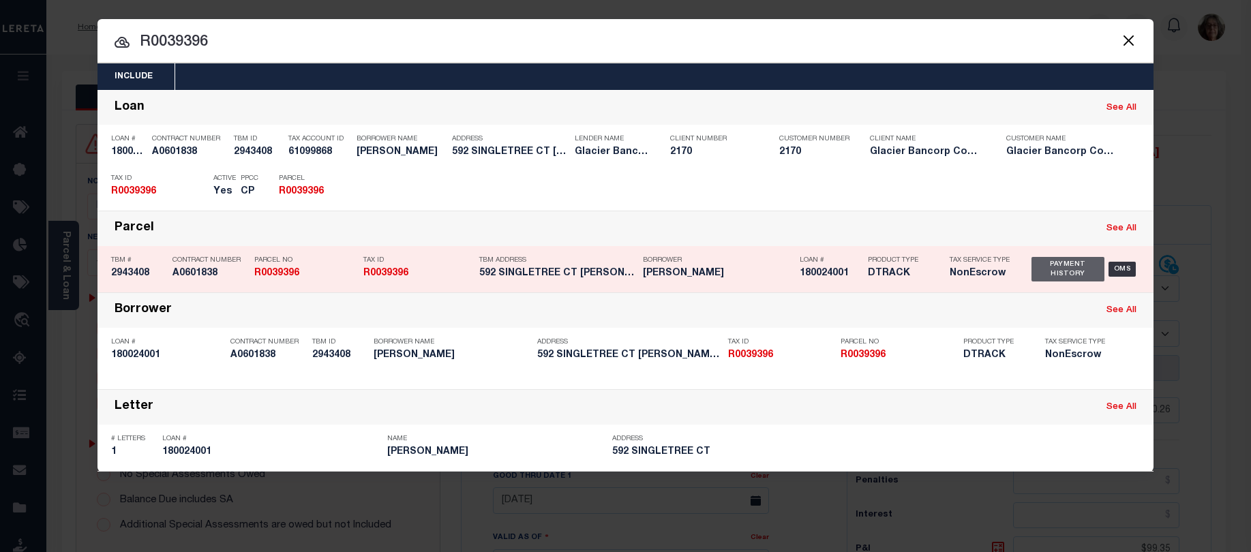
click at [1056, 273] on div "Payment History" at bounding box center [1067, 269] width 73 height 25
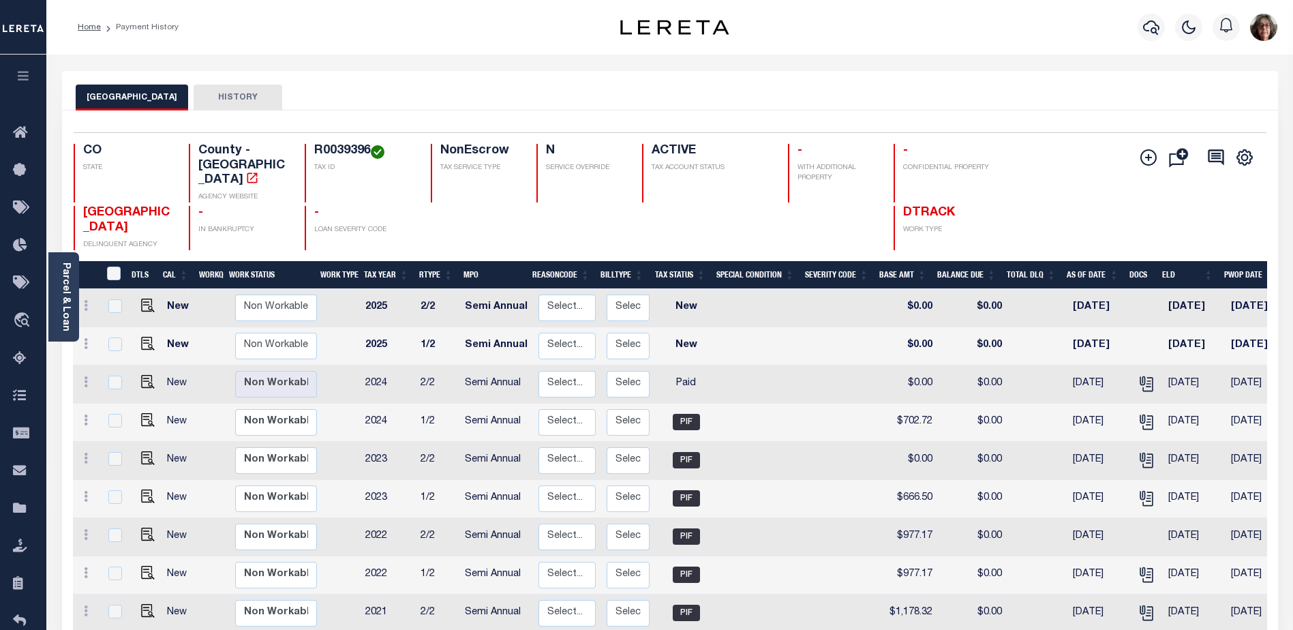
click at [382, 262] on th "Tax Year" at bounding box center [386, 275] width 55 height 28
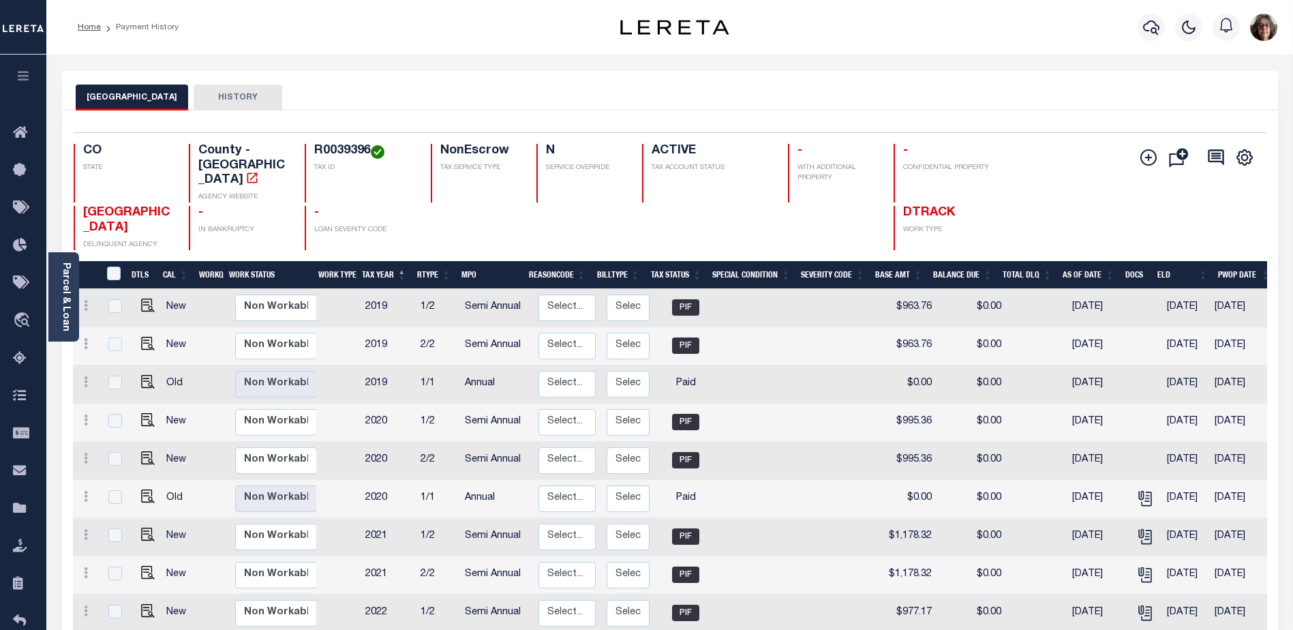
click at [997, 69] on div "Parcel & Loan Loan Details 180024001 LOAN NO TKO" at bounding box center [670, 536] width 1237 height 963
click at [222, 97] on button "HISTORY" at bounding box center [238, 98] width 89 height 26
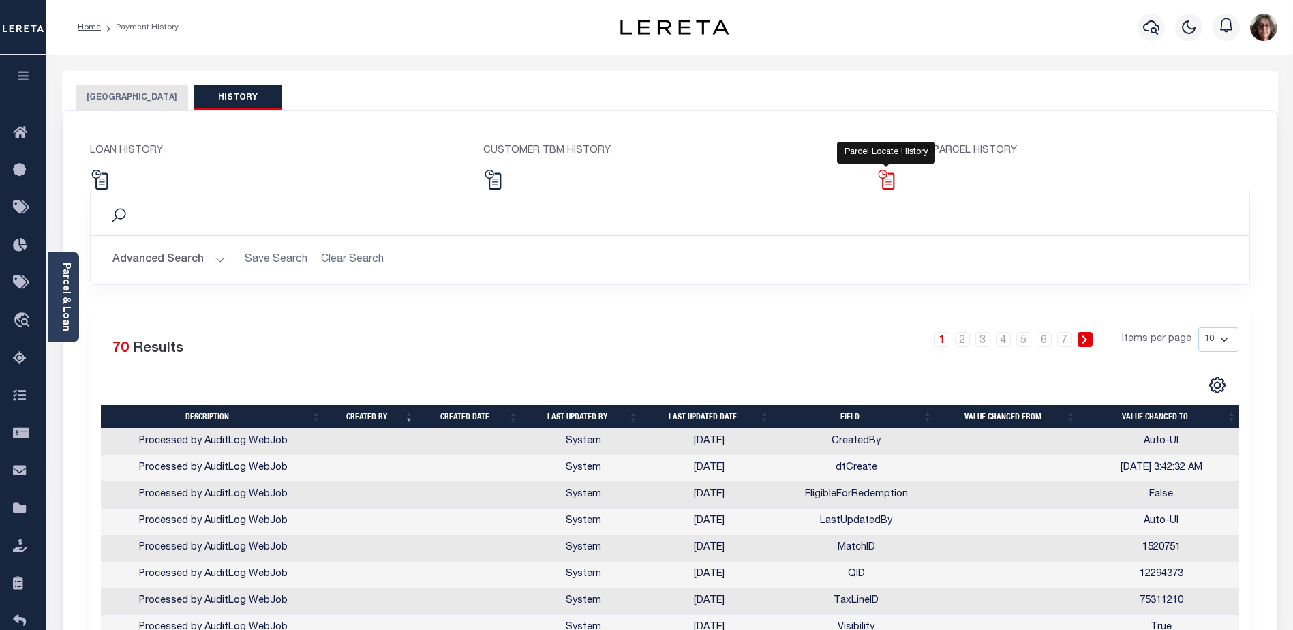
click at [890, 181] on img at bounding box center [887, 180] width 20 height 20
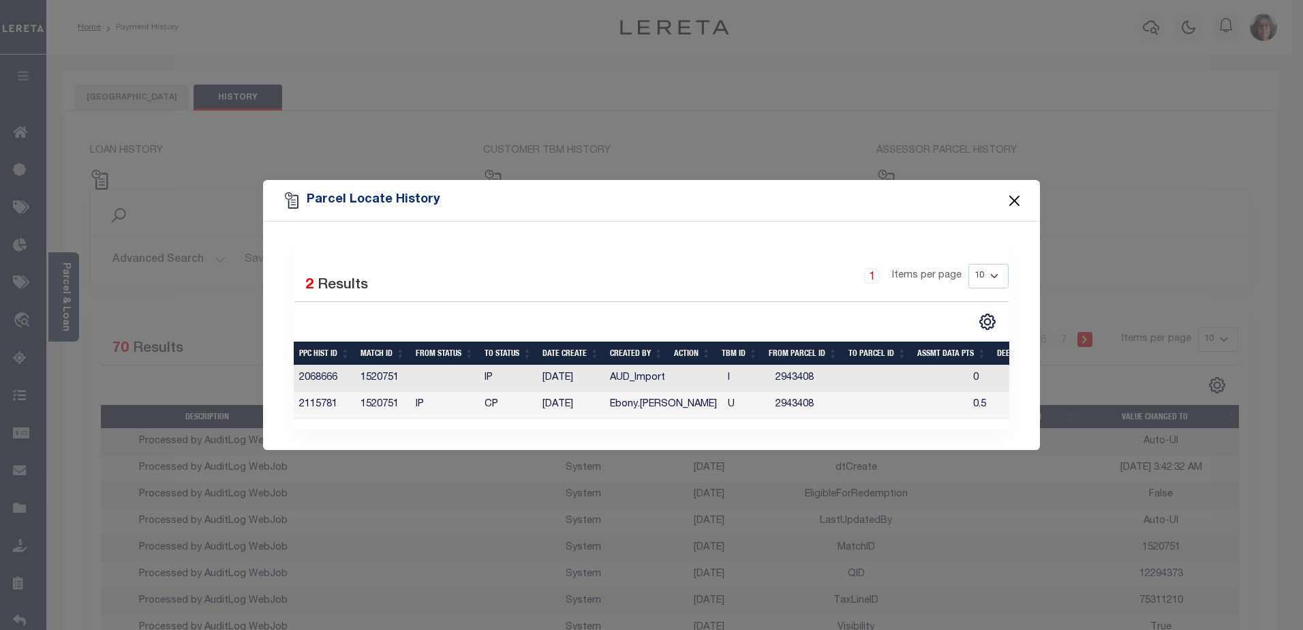
click at [1014, 194] on button "Close" at bounding box center [1015, 201] width 18 height 18
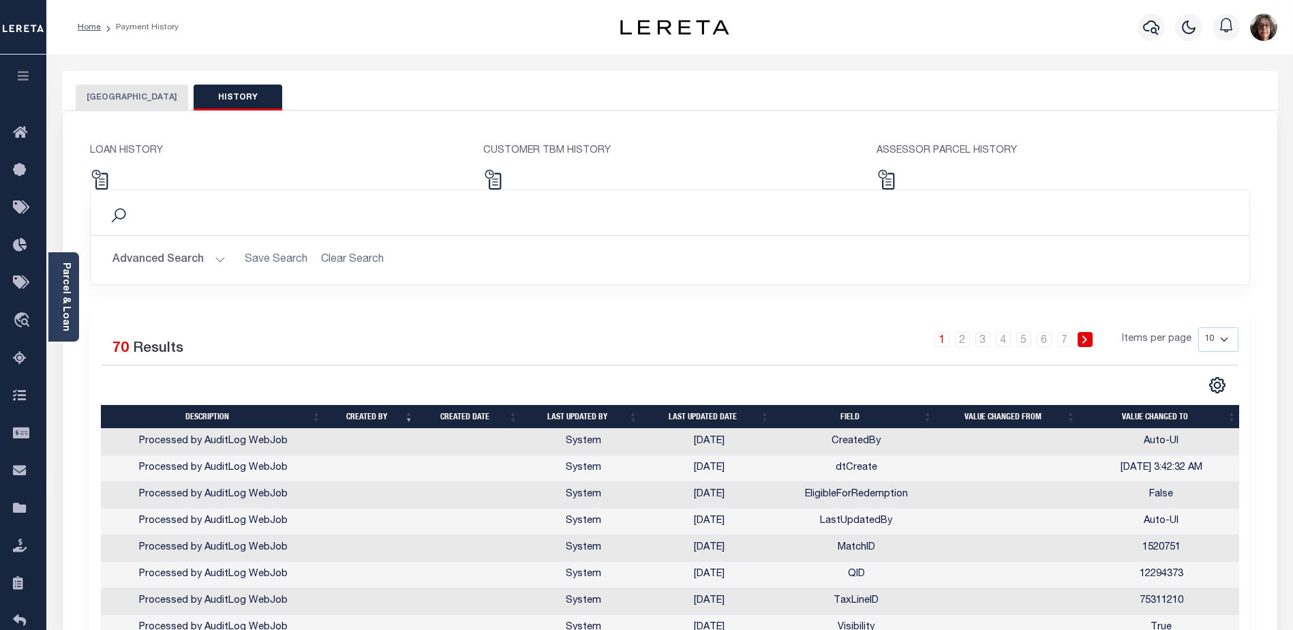
click at [106, 152] on p "LOAN HISTORY" at bounding box center [276, 151] width 373 height 15
click at [102, 179] on img at bounding box center [100, 180] width 20 height 20
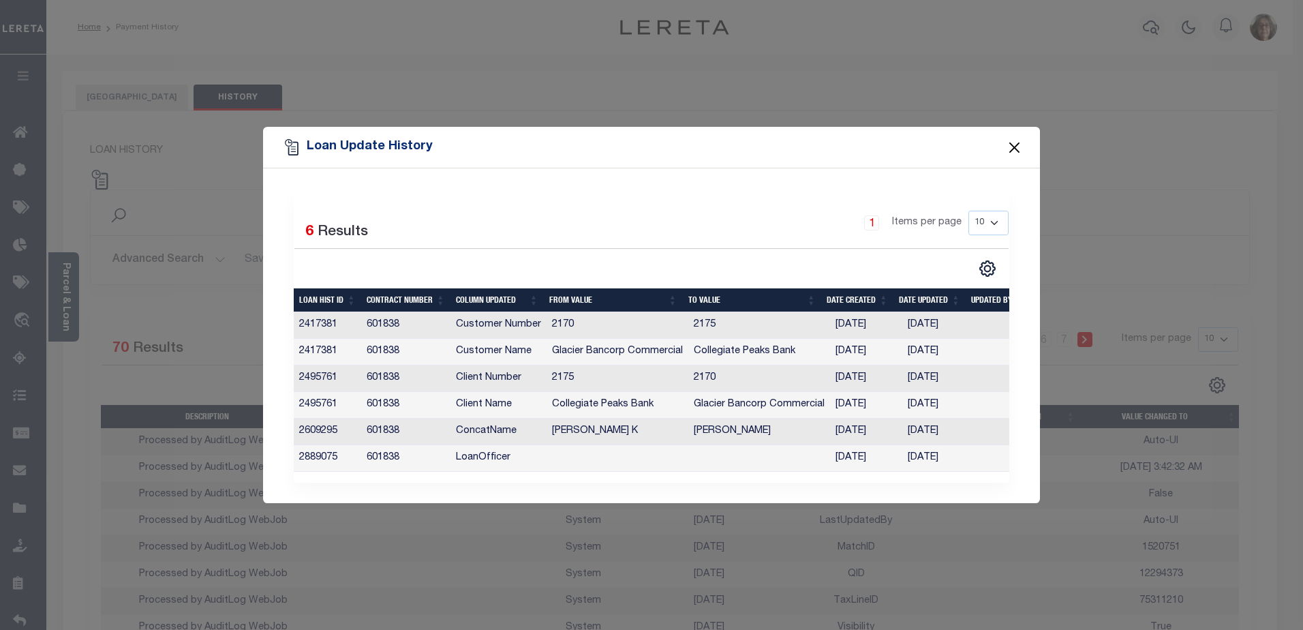
click at [1014, 138] on button "Close" at bounding box center [1015, 147] width 18 height 18
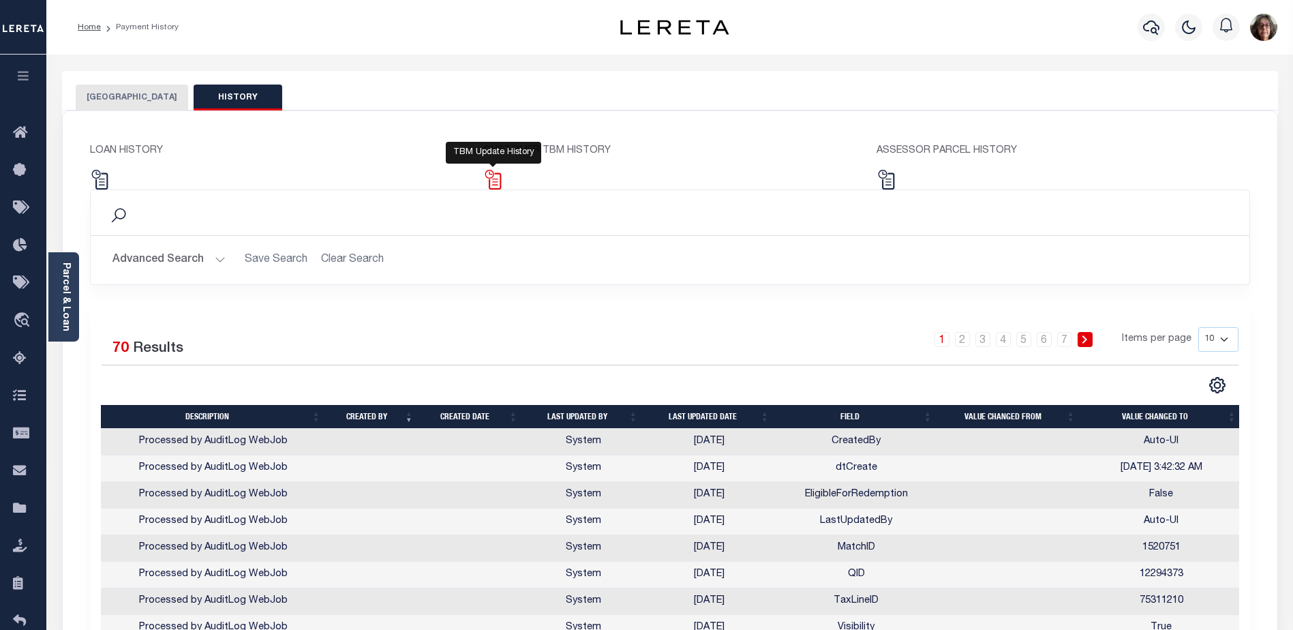
click at [495, 181] on img at bounding box center [493, 180] width 20 height 20
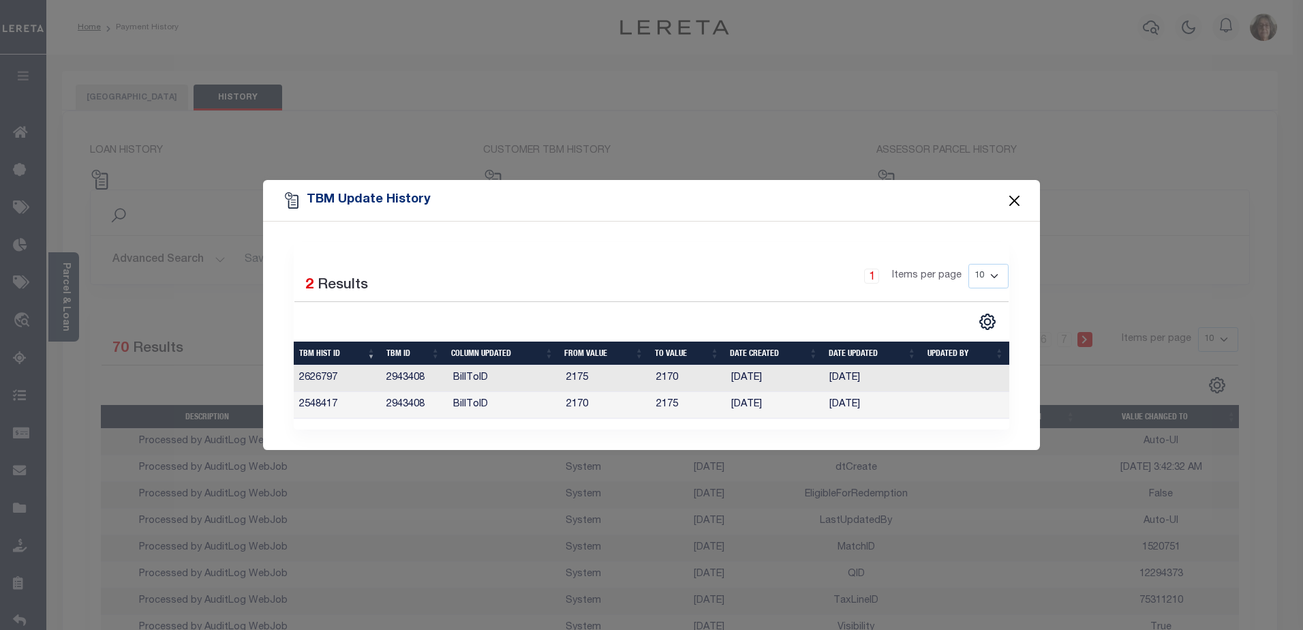
drag, startPoint x: 1021, startPoint y: 199, endPoint x: 911, endPoint y: 251, distance: 120.8
click at [1020, 199] on button "Close" at bounding box center [1015, 201] width 18 height 18
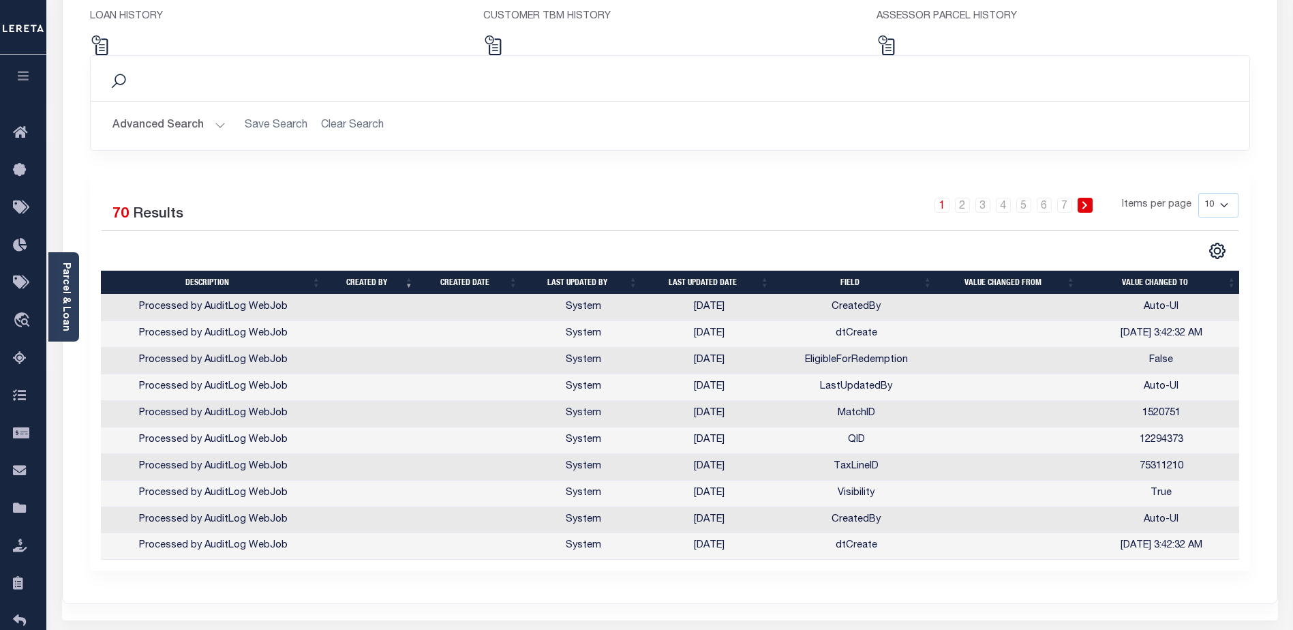
scroll to position [136, 0]
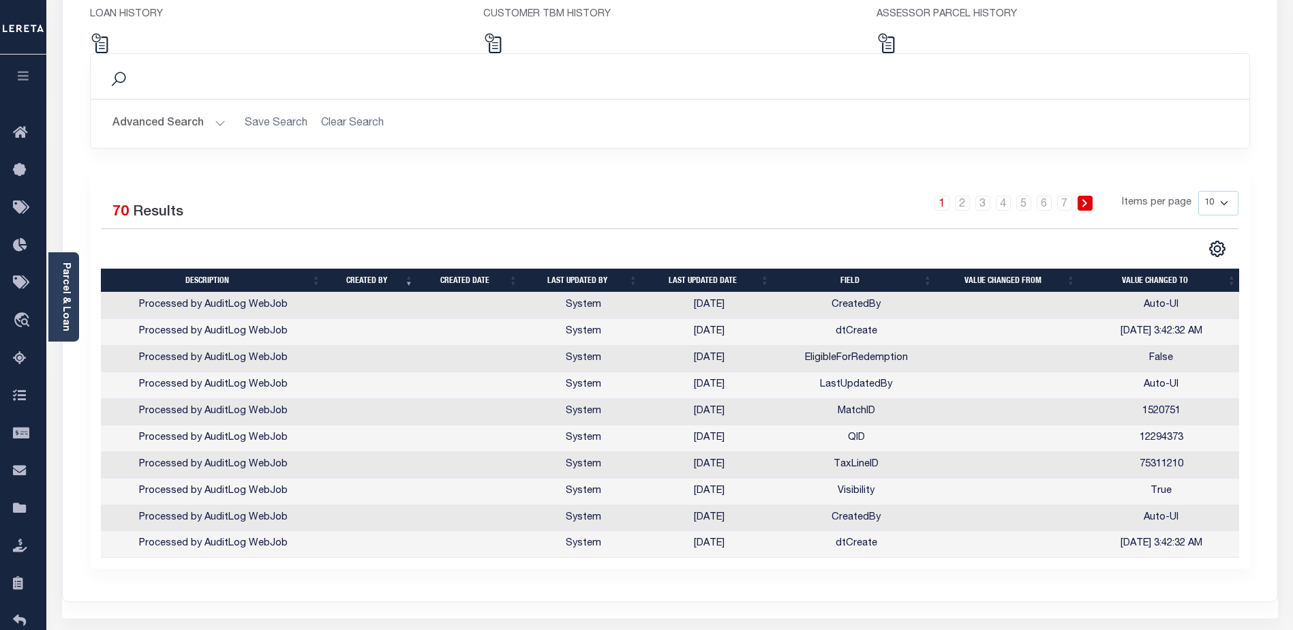
click at [1222, 201] on select "10 25 50 100" at bounding box center [1218, 203] width 40 height 25
select select "100"
click at [1198, 191] on select "10 25 50 100" at bounding box center [1218, 203] width 40 height 25
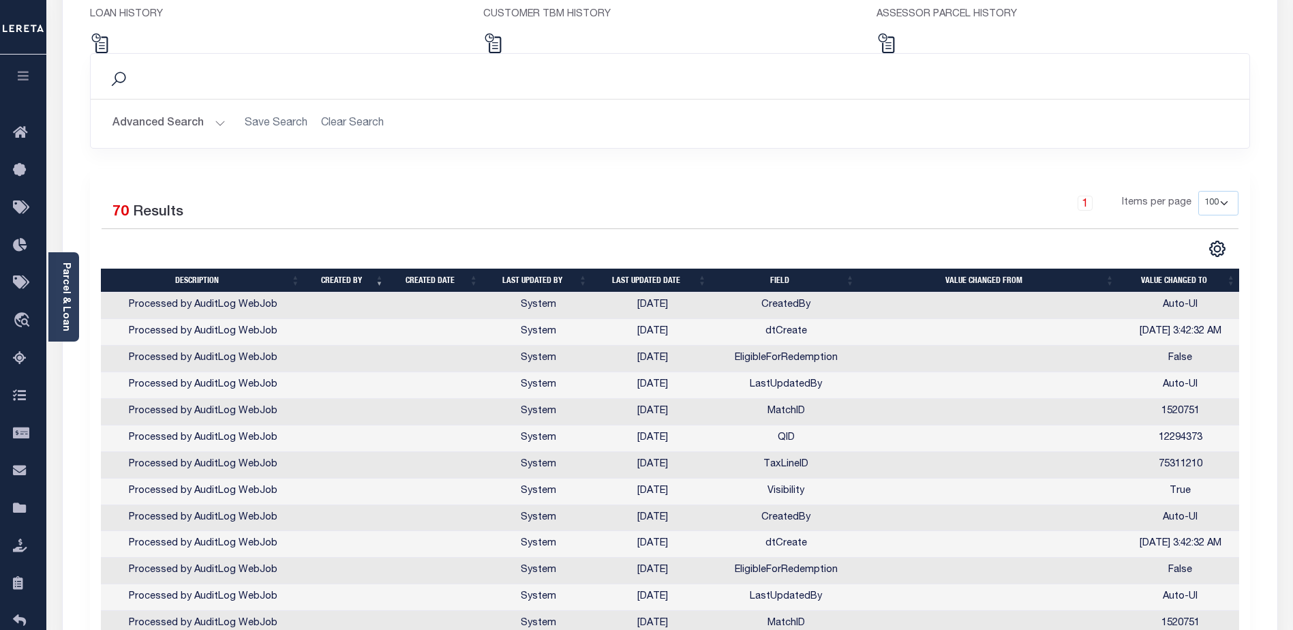
scroll to position [0, 0]
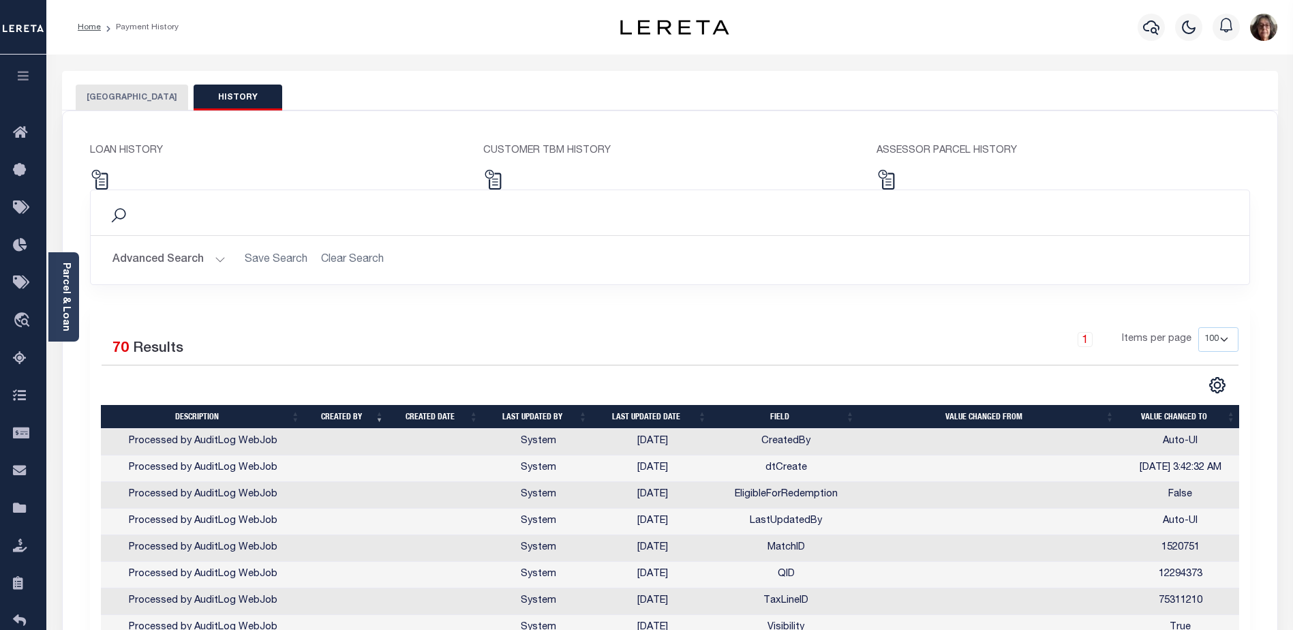
click at [639, 417] on th "Last updated date" at bounding box center [652, 417] width 119 height 24
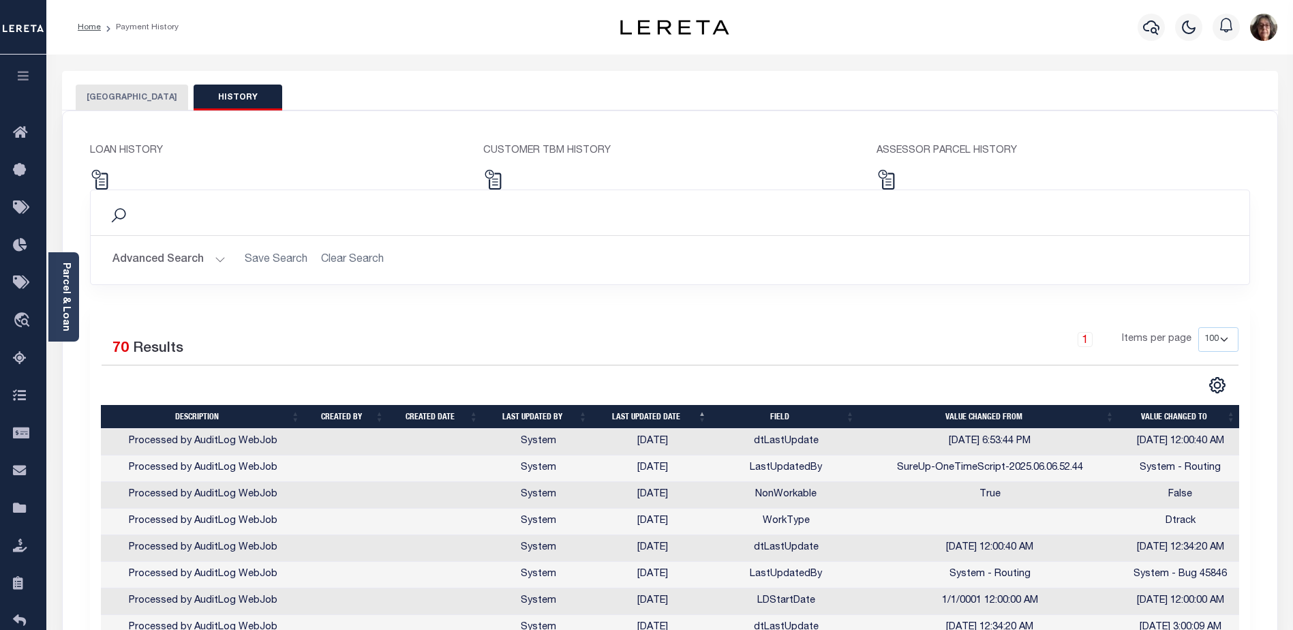
click at [121, 98] on button "[GEOGRAPHIC_DATA]" at bounding box center [132, 98] width 112 height 26
